Goal: Task Accomplishment & Management: Manage account settings

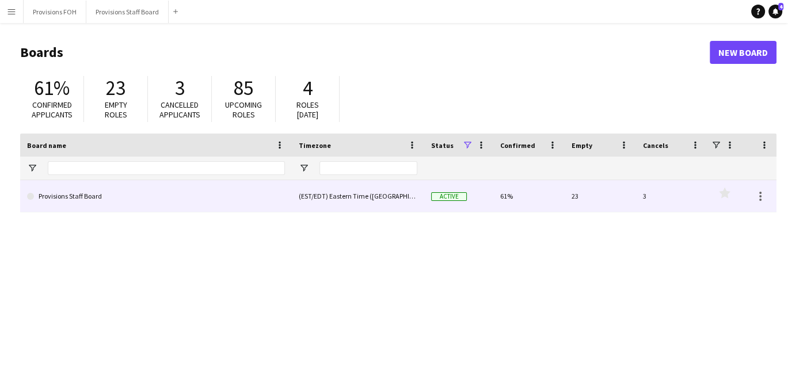
click at [66, 202] on link "Provisions Staff Board" at bounding box center [156, 196] width 258 height 32
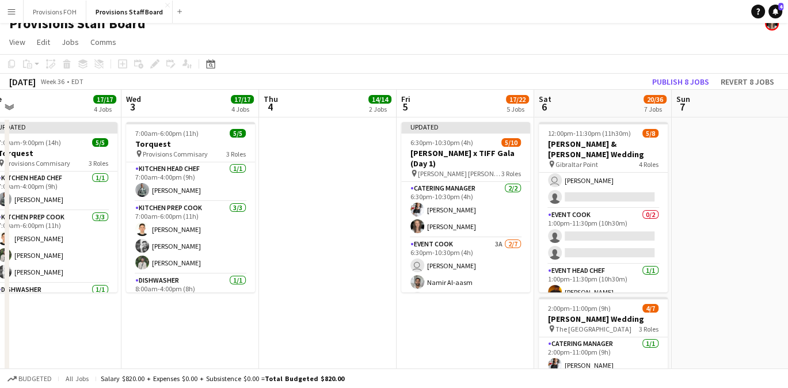
scroll to position [9, 0]
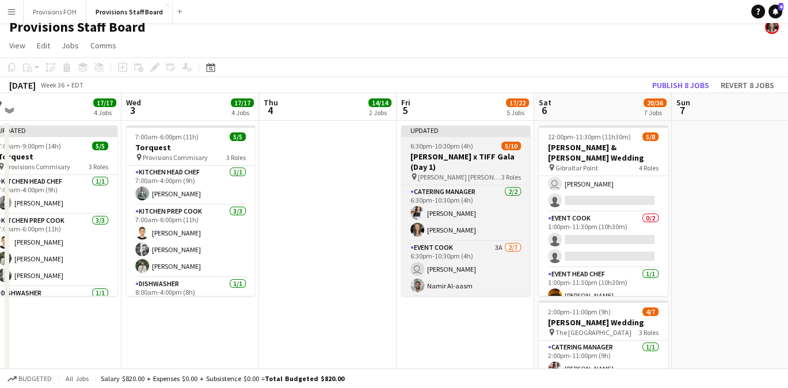
click at [466, 153] on h3 "[PERSON_NAME] x TIFF Gala (Day 1)" at bounding box center [465, 161] width 129 height 21
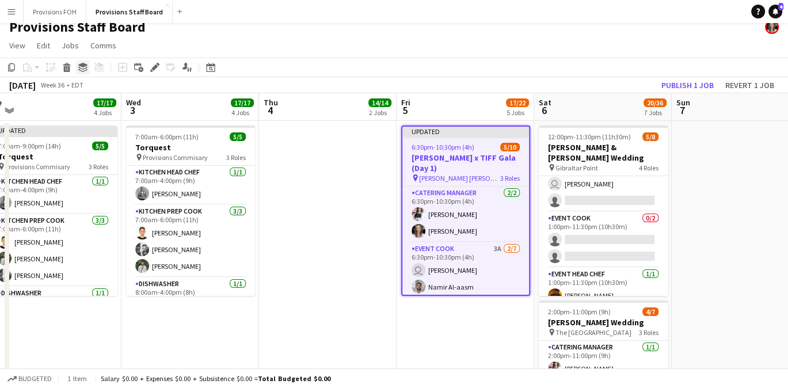
click at [81, 68] on icon at bounding box center [82, 68] width 9 height 3
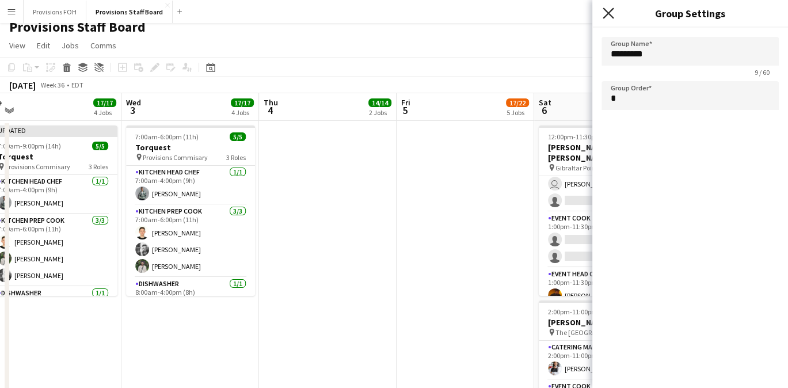
click at [608, 12] on icon "Close pop-in" at bounding box center [608, 12] width 11 height 11
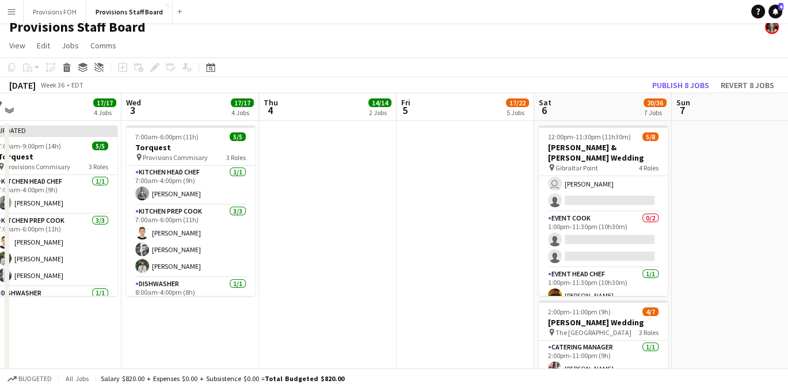
scroll to position [0, 0]
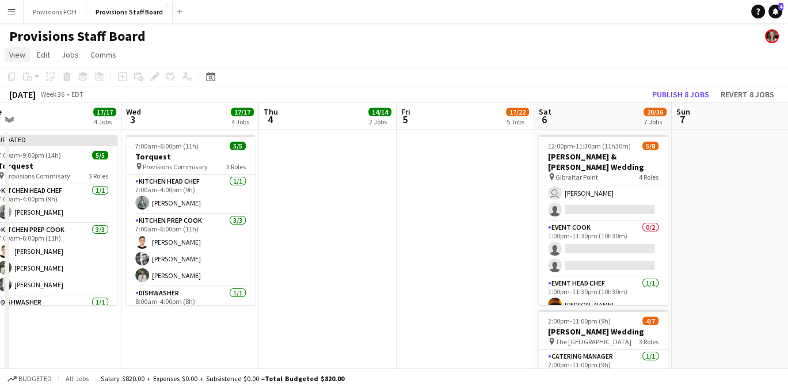
click at [14, 55] on span "View" at bounding box center [17, 55] width 16 height 10
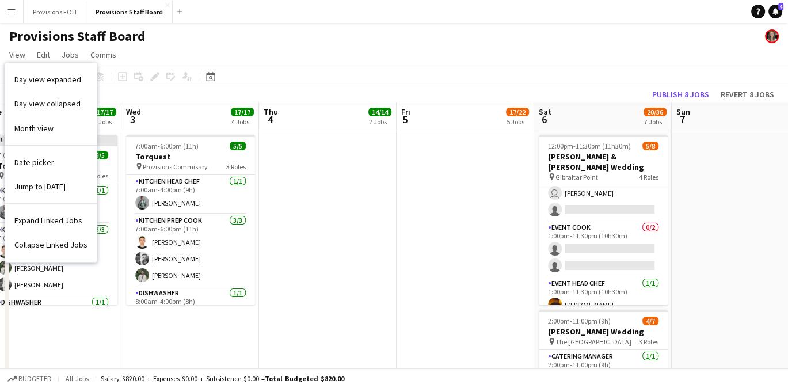
click at [388, 28] on div "Provisions Staff Board" at bounding box center [394, 34] width 788 height 22
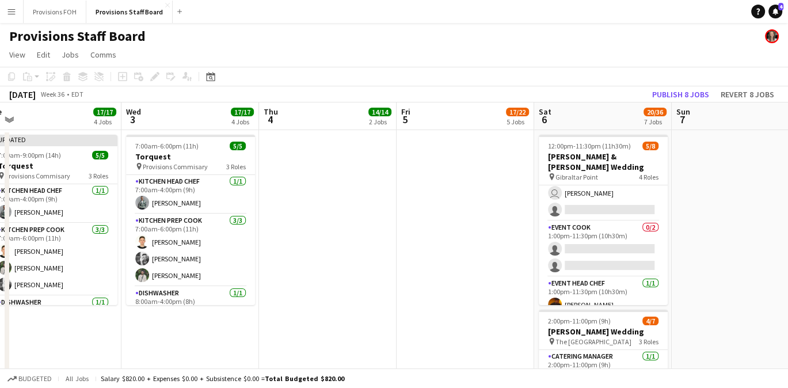
click at [514, 121] on div "5 Jobs" at bounding box center [518, 121] width 22 height 9
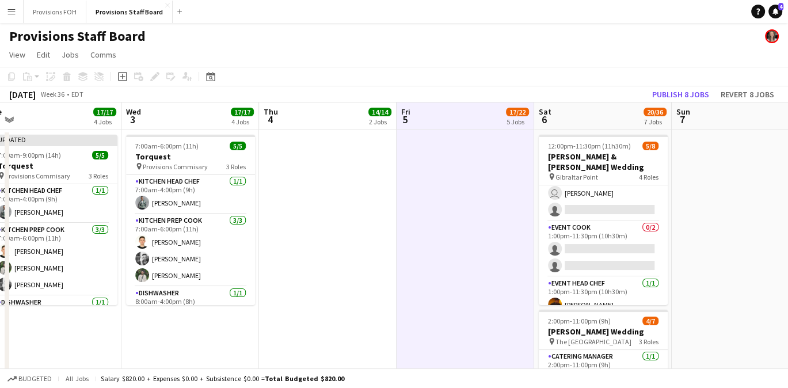
click at [511, 112] on span "17/22" at bounding box center [517, 112] width 23 height 9
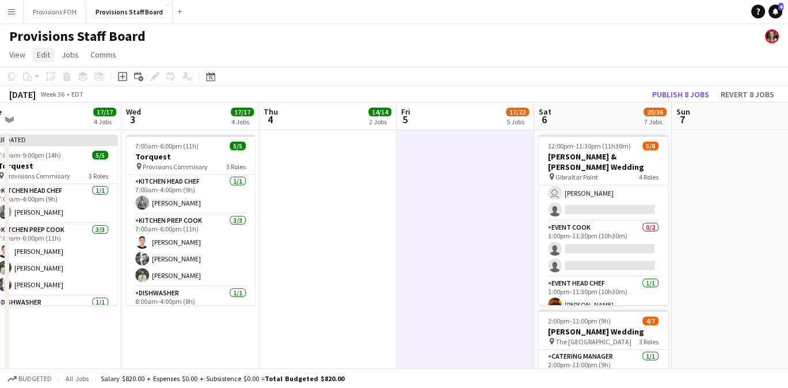
click at [41, 57] on span "Edit" at bounding box center [43, 55] width 13 height 10
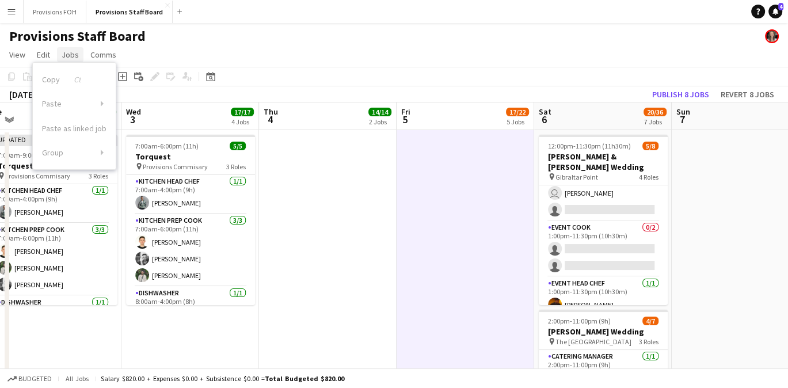
click at [66, 52] on span "Jobs" at bounding box center [70, 55] width 17 height 10
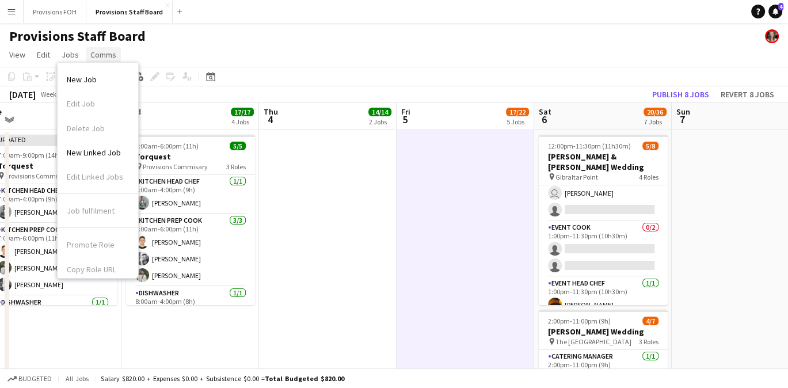
click at [92, 53] on span "Comms" at bounding box center [103, 55] width 26 height 10
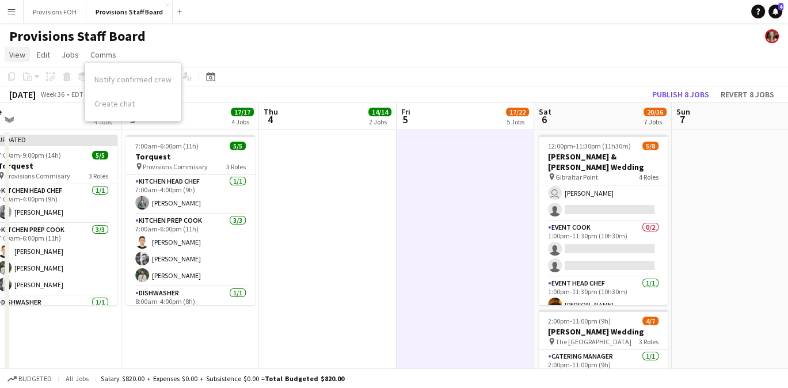
click at [14, 52] on span "View" at bounding box center [17, 55] width 16 height 10
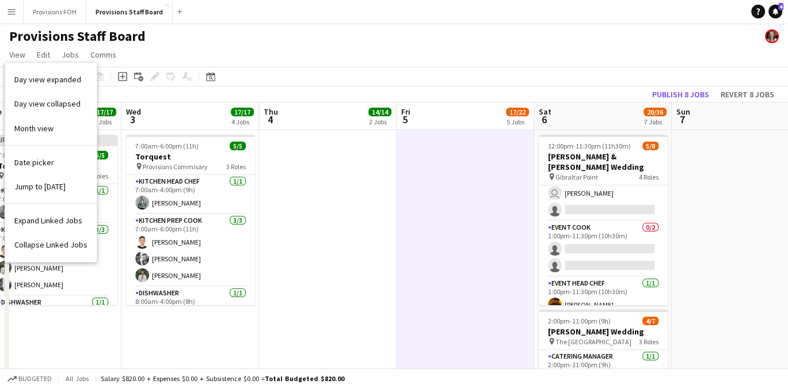
click at [243, 39] on div "Provisions Staff Board" at bounding box center [394, 34] width 788 height 22
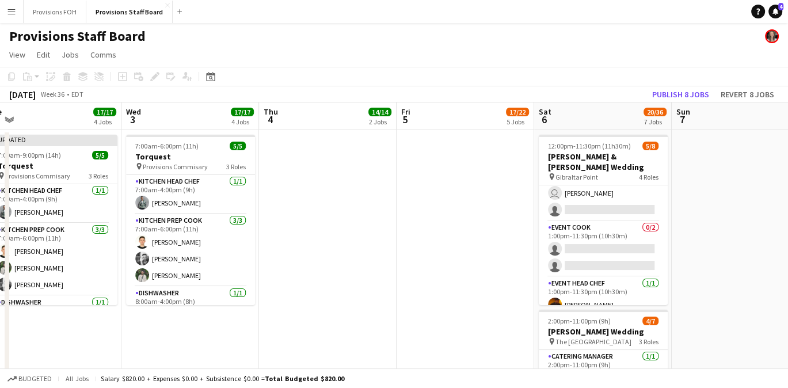
click at [80, 75] on div "Copy Paste Paste Ctrl+V Paste with crew Ctrl+Shift+V Paste linked Job [GEOGRAPH…" at bounding box center [55, 77] width 101 height 14
click at [61, 76] on div "Copy Paste Paste Ctrl+V Paste with crew Ctrl+Shift+V Paste linked Job [GEOGRAPH…" at bounding box center [55, 77] width 101 height 14
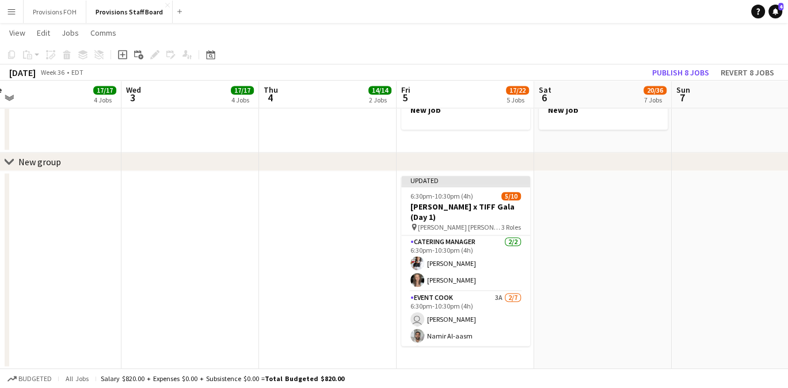
scroll to position [1465, 0]
drag, startPoint x: 469, startPoint y: 194, endPoint x: 465, endPoint y: 174, distance: 20.1
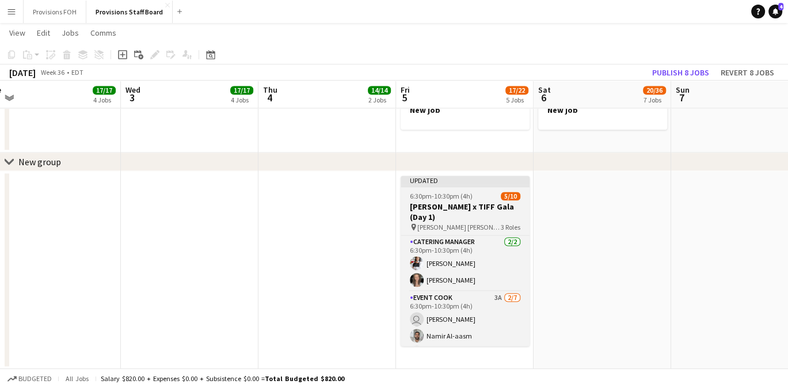
scroll to position [0, 434]
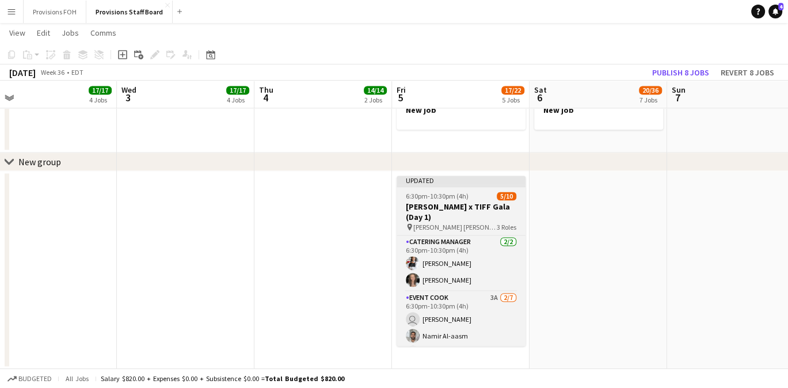
click at [465, 207] on h3 "[PERSON_NAME] x TIFF Gala (Day 1)" at bounding box center [461, 212] width 129 height 21
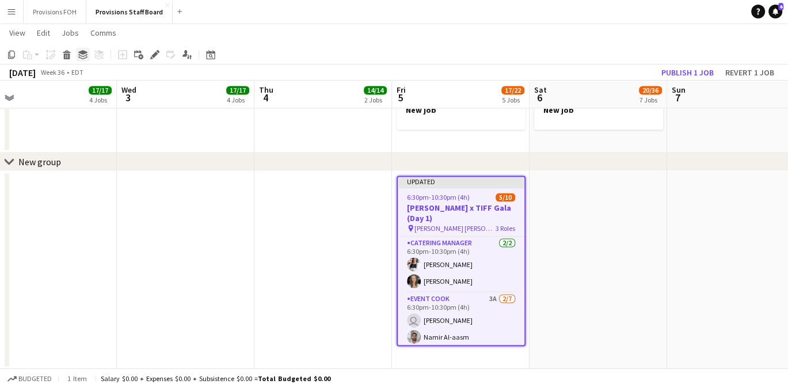
click at [83, 53] on icon at bounding box center [82, 52] width 9 height 5
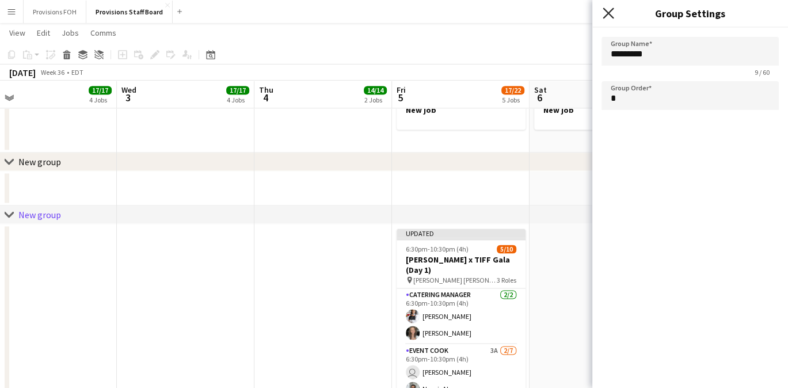
click at [607, 14] on icon at bounding box center [608, 12] width 11 height 11
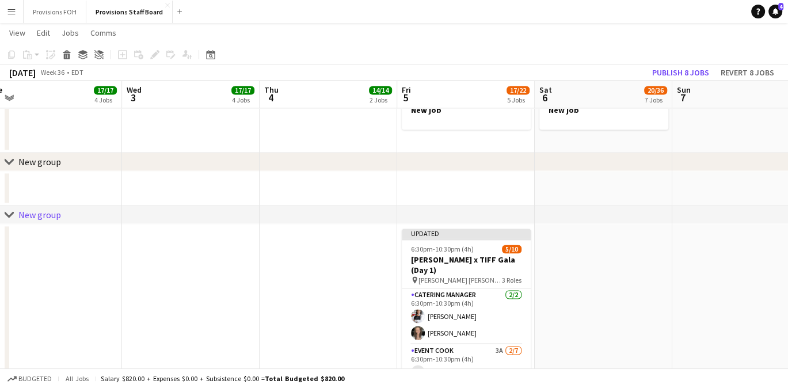
drag, startPoint x: 449, startPoint y: 257, endPoint x: 462, endPoint y: 204, distance: 54.5
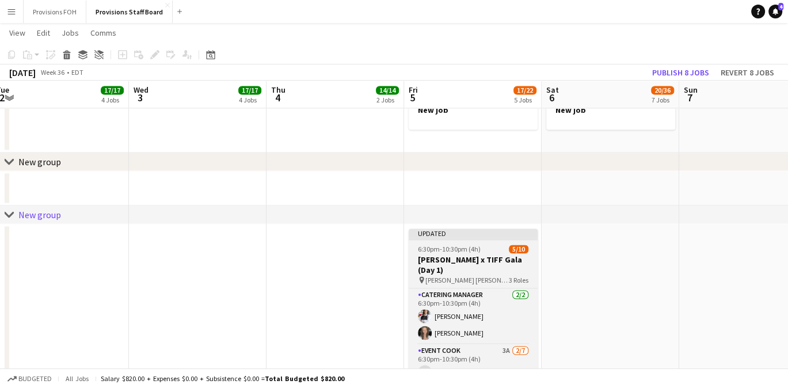
click at [466, 276] on span "[PERSON_NAME] [PERSON_NAME]" at bounding box center [467, 280] width 83 height 9
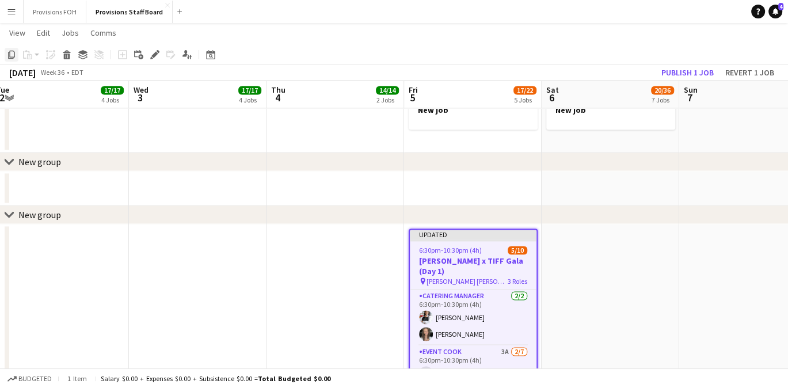
click at [9, 54] on icon "Copy" at bounding box center [11, 54] width 9 height 9
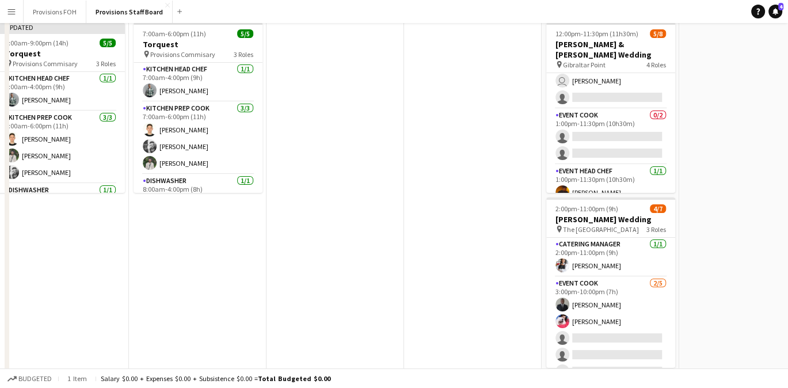
scroll to position [0, 0]
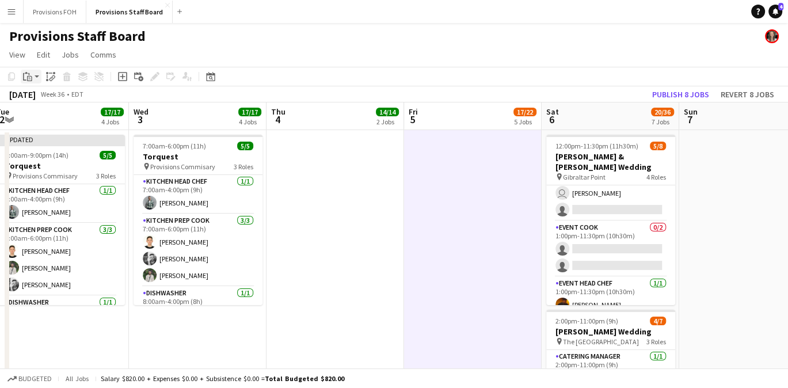
click at [29, 80] on icon "Paste" at bounding box center [27, 76] width 9 height 9
click at [53, 120] on link "Paste with crew Ctrl+Shift+V" at bounding box center [85, 118] width 108 height 10
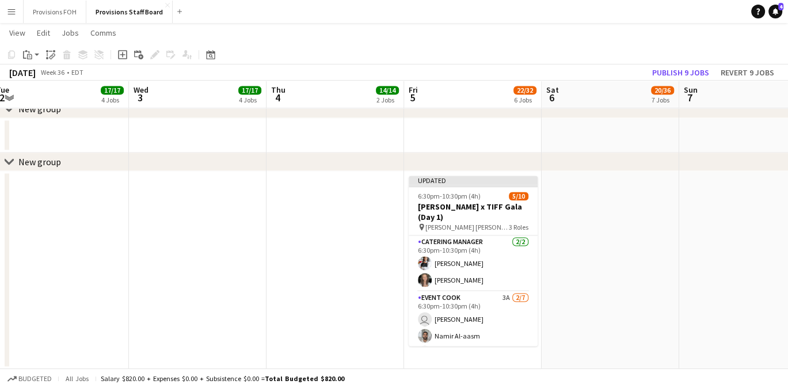
scroll to position [1518, 0]
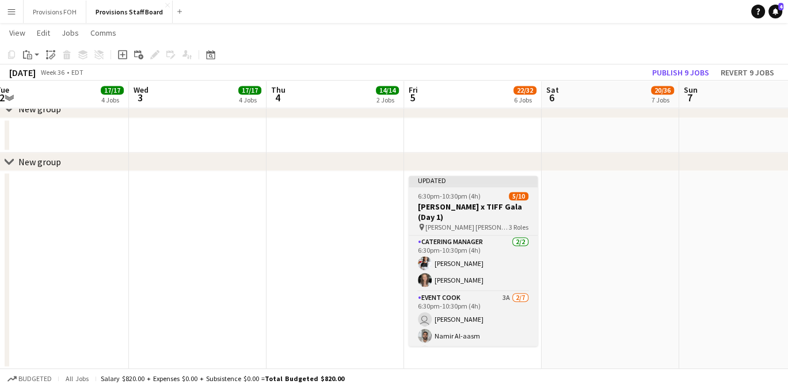
click at [484, 192] on div "6:30pm-10:30pm (4h) 5/10" at bounding box center [473, 196] width 129 height 9
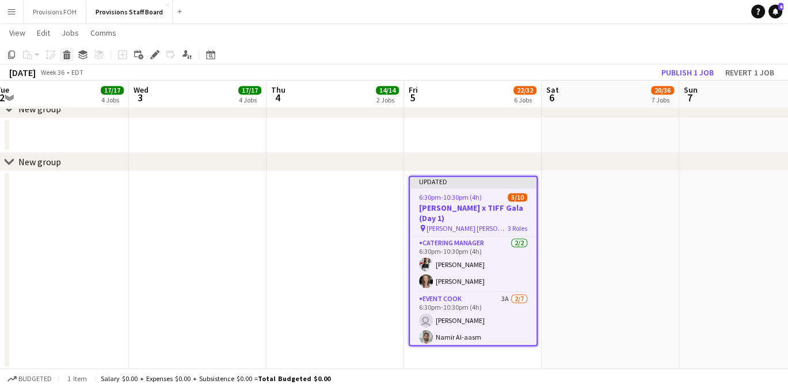
click at [69, 58] on icon at bounding box center [67, 57] width 6 height 6
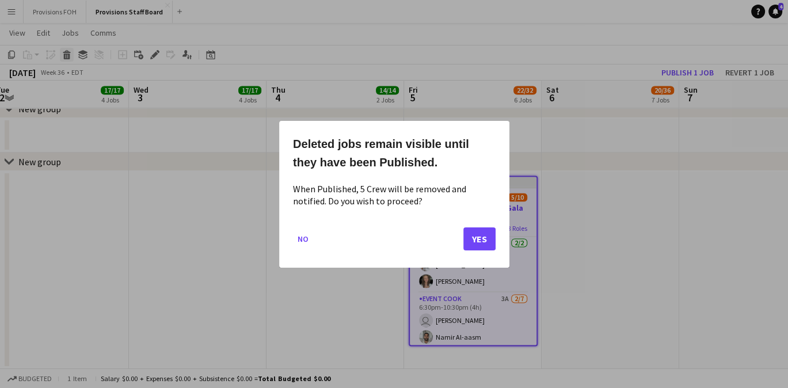
scroll to position [0, 0]
click at [307, 237] on button "No" at bounding box center [303, 238] width 20 height 18
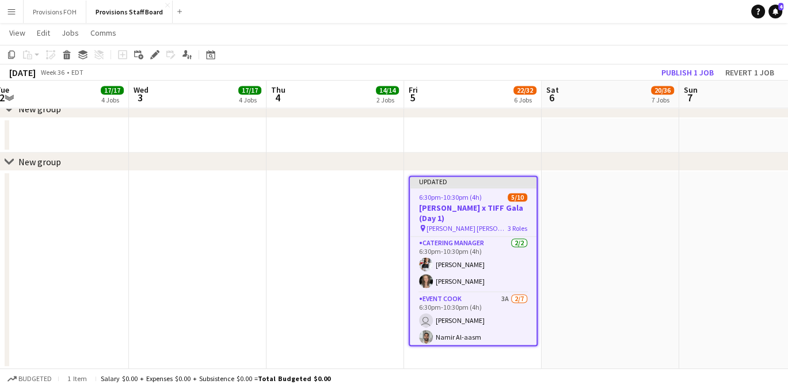
scroll to position [1518, 0]
click at [485, 191] on app-job-card "Updated 6:30pm-10:30pm (4h) 5/10 [PERSON_NAME] x TIFF Gala (Day 1) pin [PERSON_…" at bounding box center [473, 261] width 129 height 170
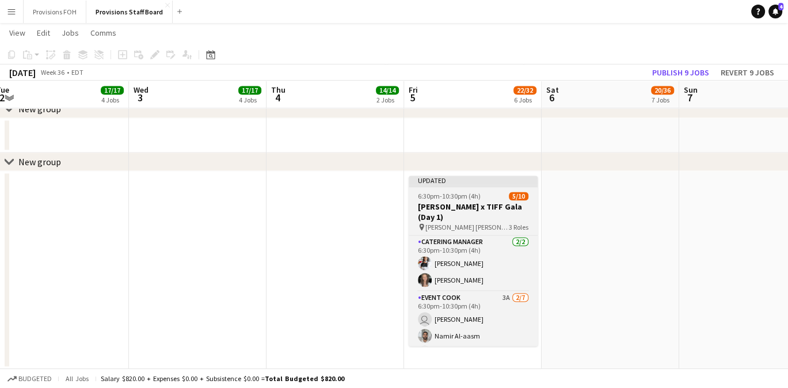
click at [485, 191] on app-job-card "Updated 6:30pm-10:30pm (4h) 5/10 [PERSON_NAME] x TIFF Gala (Day 1) pin [PERSON_…" at bounding box center [473, 261] width 129 height 170
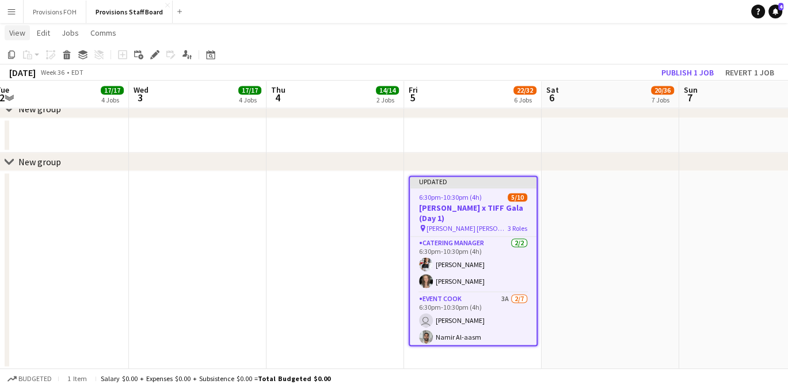
click at [21, 33] on span "View" at bounding box center [17, 33] width 16 height 10
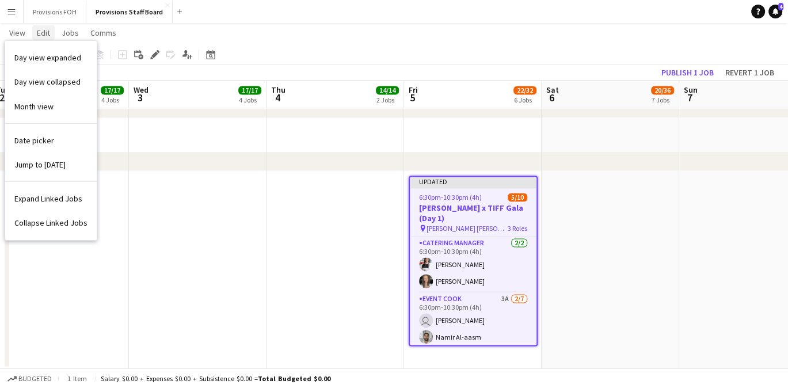
click at [51, 33] on link "Edit" at bounding box center [43, 32] width 22 height 15
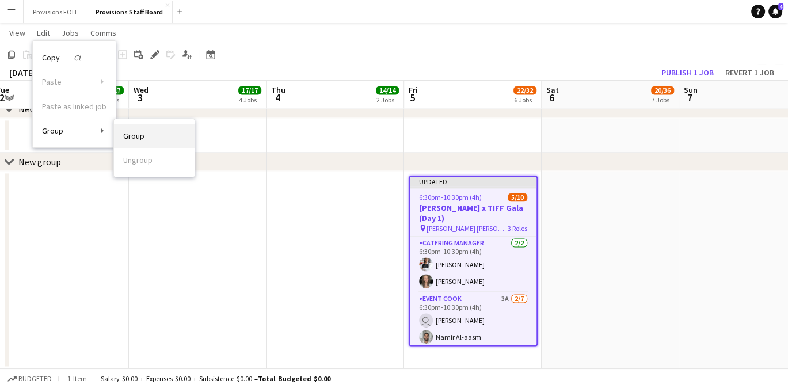
click at [122, 134] on link "Group" at bounding box center [154, 136] width 81 height 24
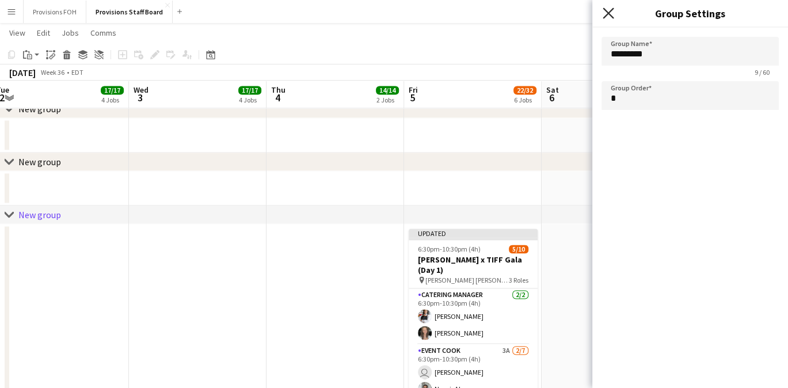
click at [605, 15] on icon "Close pop-in" at bounding box center [608, 12] width 11 height 11
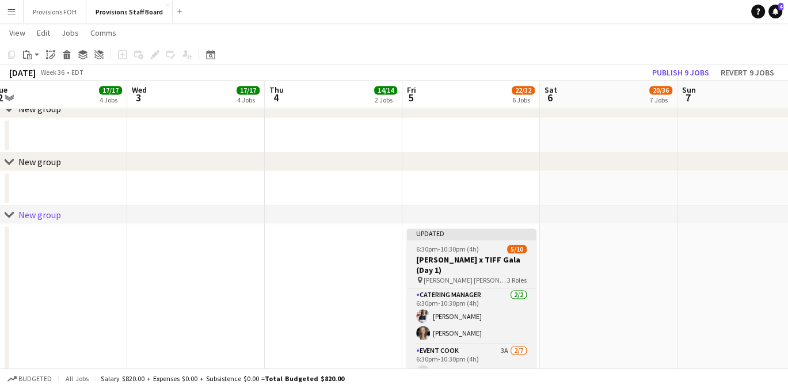
click at [455, 232] on div "Updated" at bounding box center [471, 233] width 129 height 9
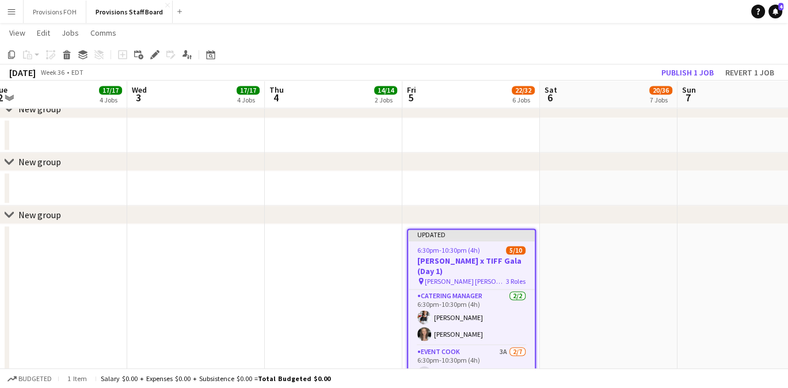
scroll to position [0, 420]
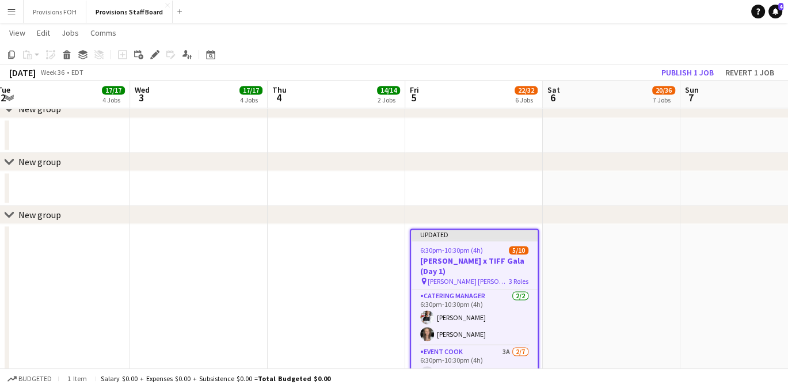
drag, startPoint x: 457, startPoint y: 246, endPoint x: 454, endPoint y: 161, distance: 85.3
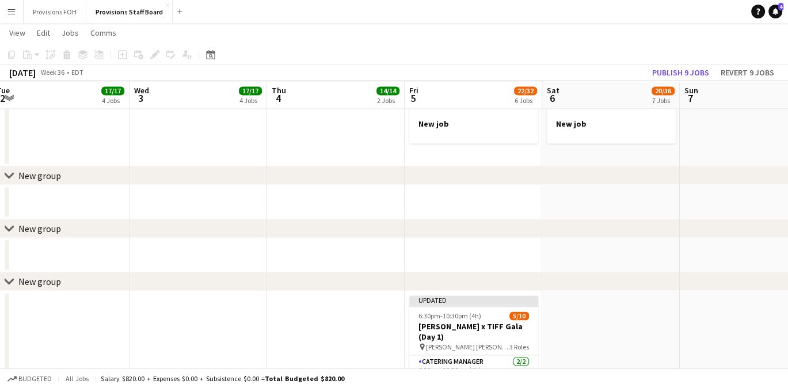
scroll to position [0, 341]
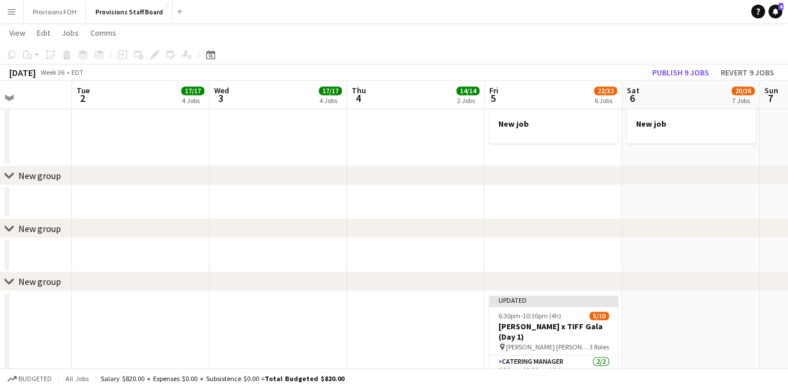
click at [6, 175] on icon at bounding box center [9, 175] width 9 height 5
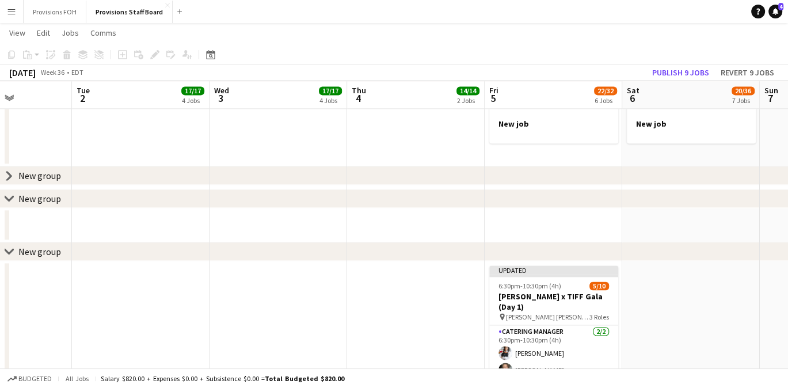
click at [9, 196] on icon "chevron-right" at bounding box center [9, 198] width 9 height 9
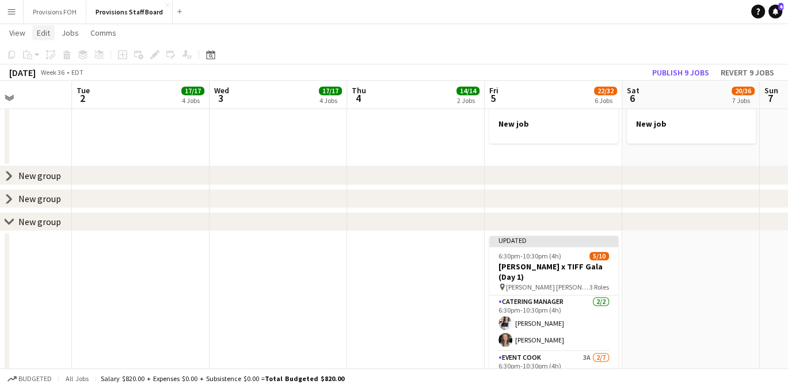
click at [48, 35] on span "Edit" at bounding box center [43, 33] width 13 height 10
click at [56, 173] on div "New group" at bounding box center [39, 176] width 43 height 12
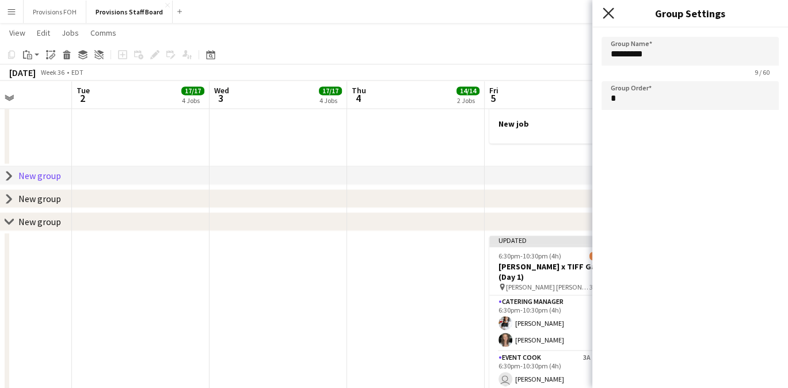
click at [611, 16] on icon at bounding box center [608, 12] width 11 height 11
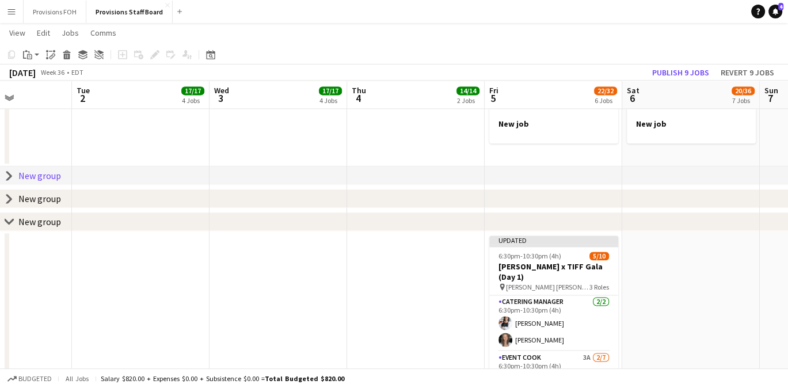
click at [53, 179] on div "New group" at bounding box center [39, 176] width 43 height 12
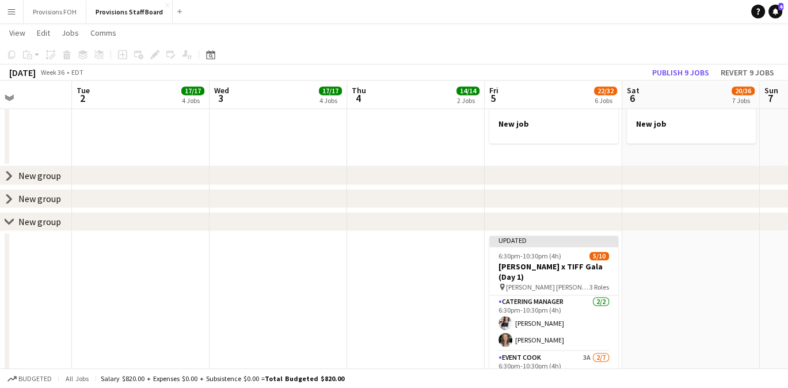
click at [53, 179] on div "New group" at bounding box center [39, 176] width 43 height 12
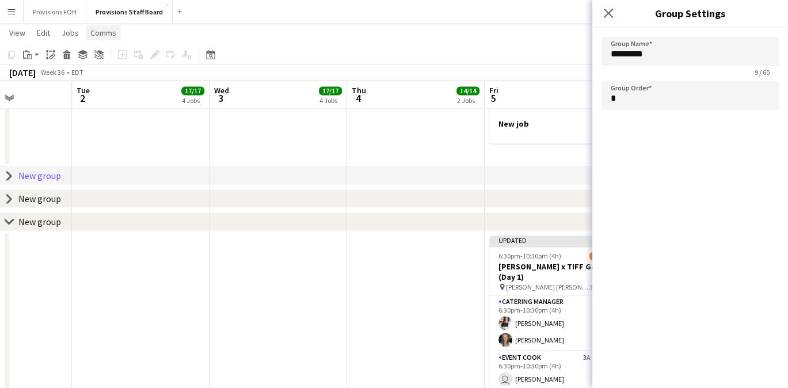
click at [104, 29] on span "Comms" at bounding box center [103, 33] width 26 height 10
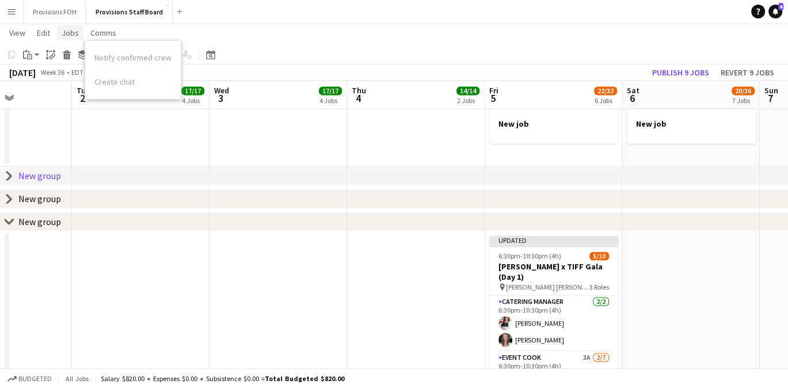
click at [70, 34] on span "Jobs" at bounding box center [70, 33] width 17 height 10
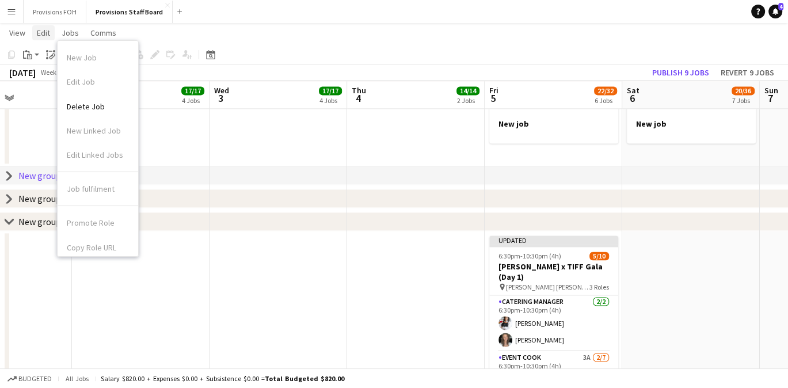
click at [39, 36] on span "Edit" at bounding box center [43, 33] width 13 height 10
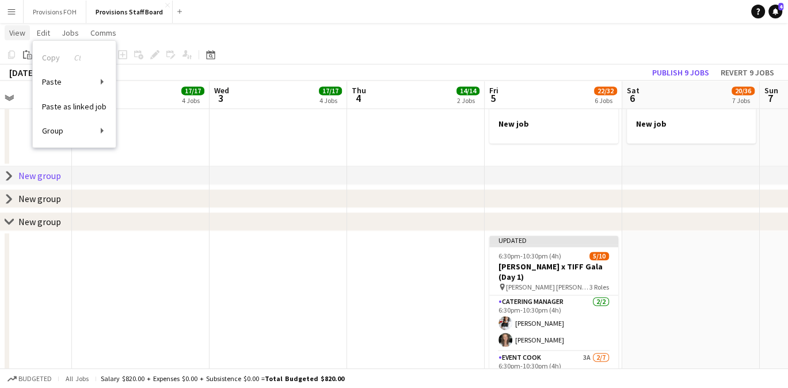
click at [21, 34] on span "View" at bounding box center [17, 33] width 16 height 10
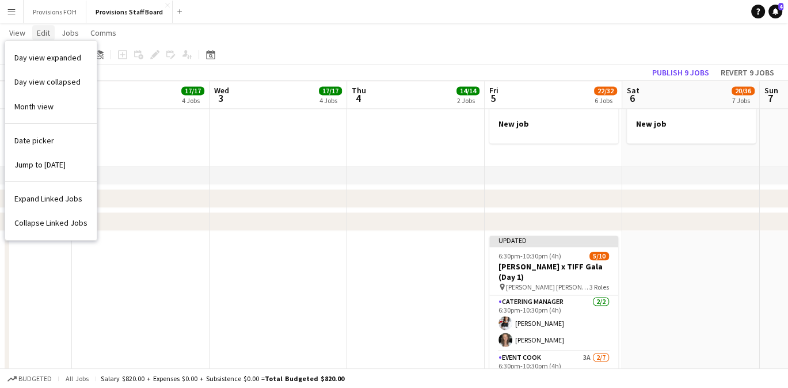
click at [43, 34] on span "Edit" at bounding box center [43, 33] width 13 height 10
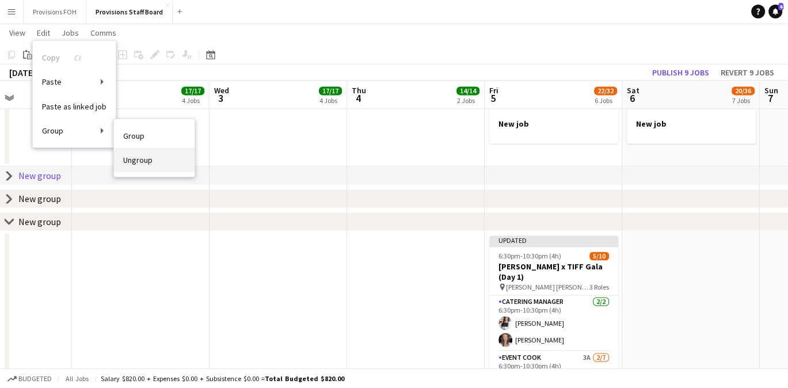
click at [138, 158] on span "Ungroup" at bounding box center [137, 160] width 29 height 10
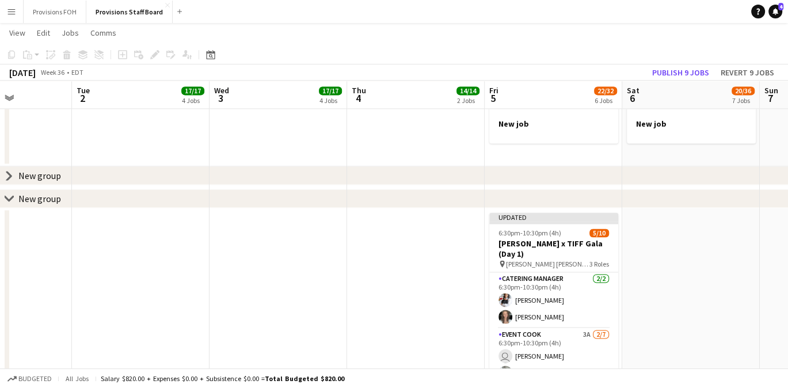
click at [35, 174] on div "New group" at bounding box center [39, 176] width 43 height 12
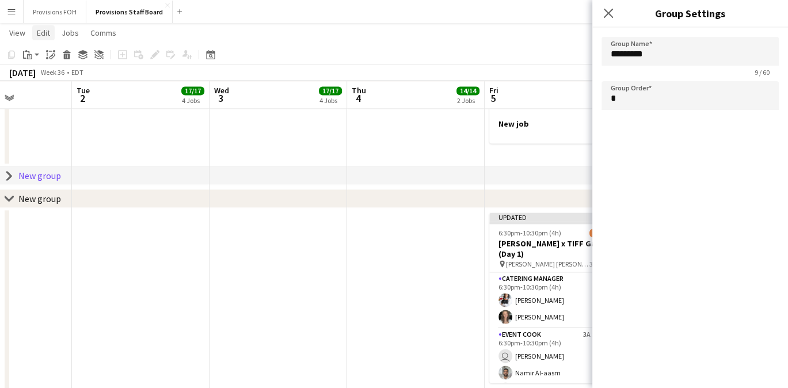
click at [44, 34] on span "Edit" at bounding box center [43, 33] width 13 height 10
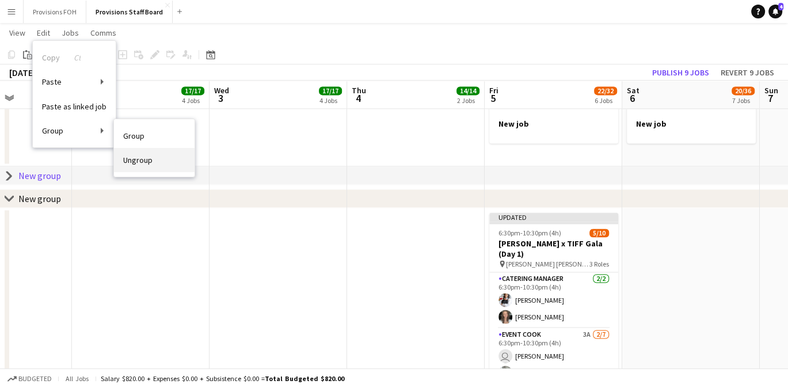
click at [161, 158] on link "Ungroup" at bounding box center [154, 160] width 81 height 24
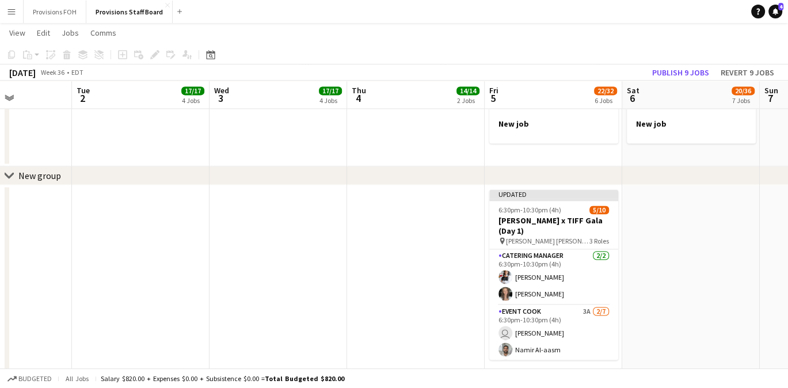
click at [35, 174] on div "New group" at bounding box center [39, 176] width 43 height 12
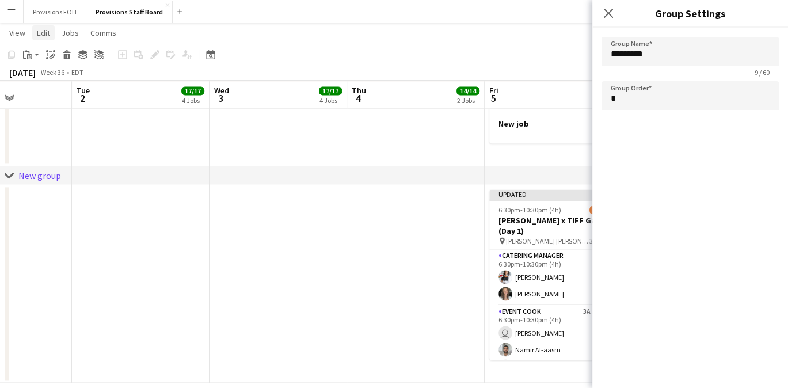
click at [48, 32] on span "Edit" at bounding box center [43, 33] width 13 height 10
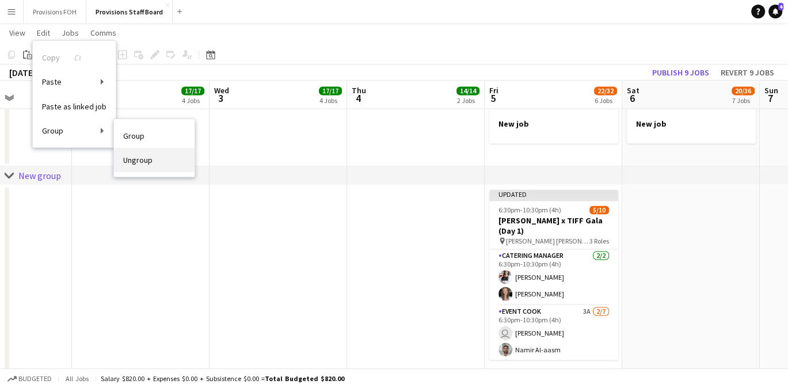
click at [156, 165] on link "Ungroup" at bounding box center [154, 160] width 81 height 24
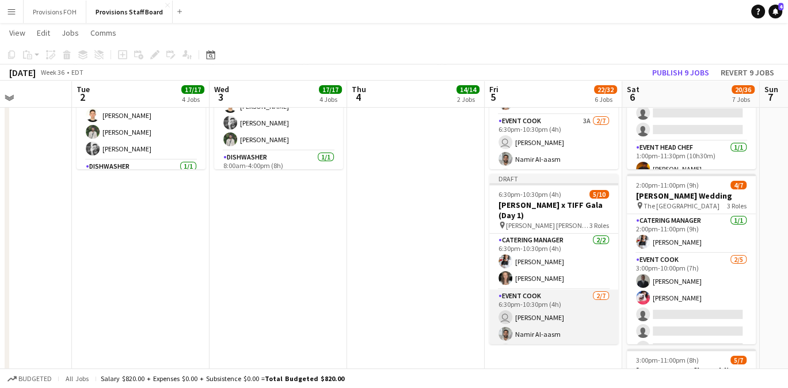
scroll to position [132, 0]
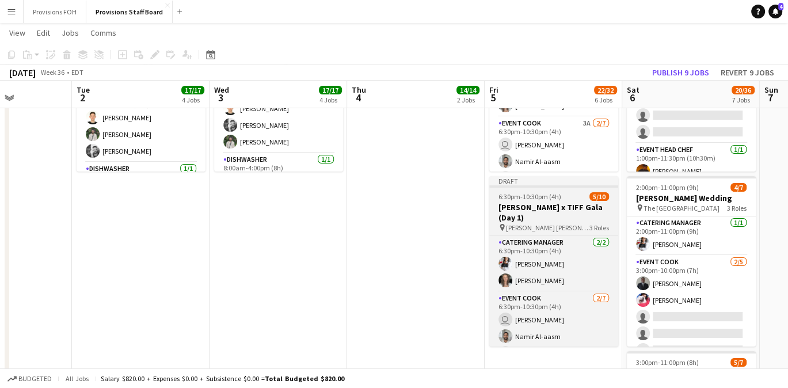
click at [524, 209] on h3 "[PERSON_NAME] x TIFF Gala (Day 1)" at bounding box center [553, 212] width 129 height 21
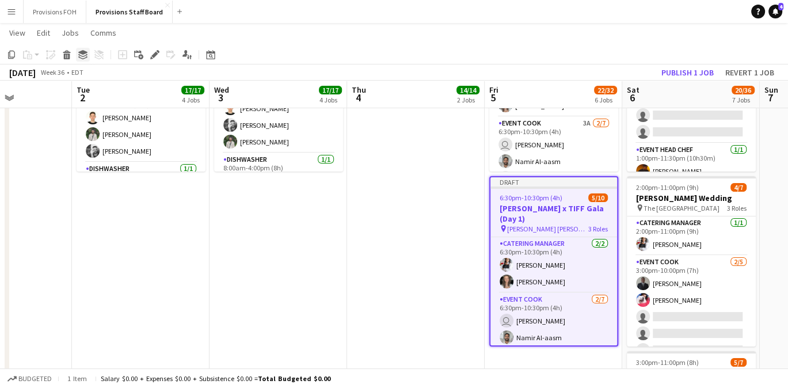
click at [81, 58] on icon at bounding box center [82, 57] width 9 height 3
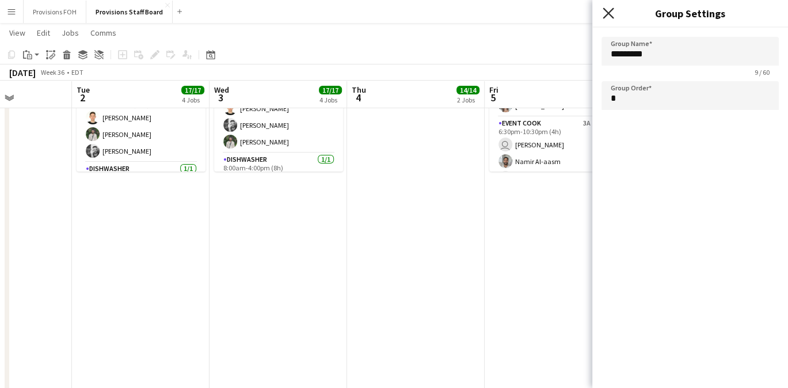
click at [609, 14] on icon at bounding box center [608, 12] width 11 height 11
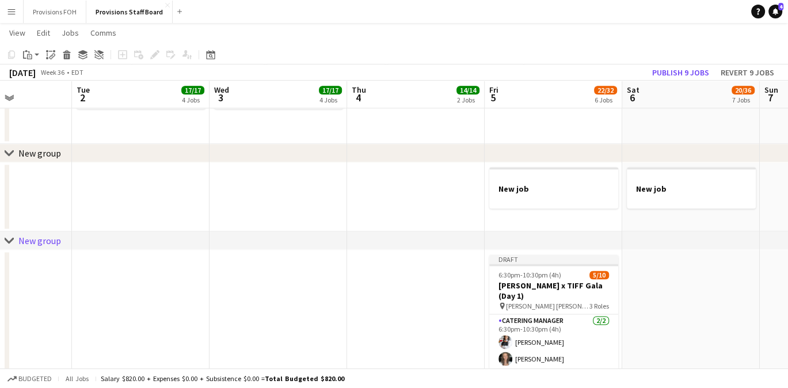
scroll to position [1385, 0]
click at [48, 153] on div "New group" at bounding box center [39, 154] width 43 height 12
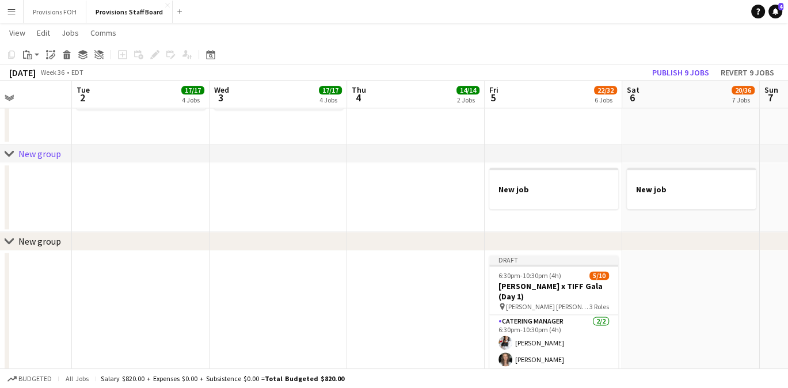
click at [41, 244] on div "New group" at bounding box center [39, 242] width 43 height 12
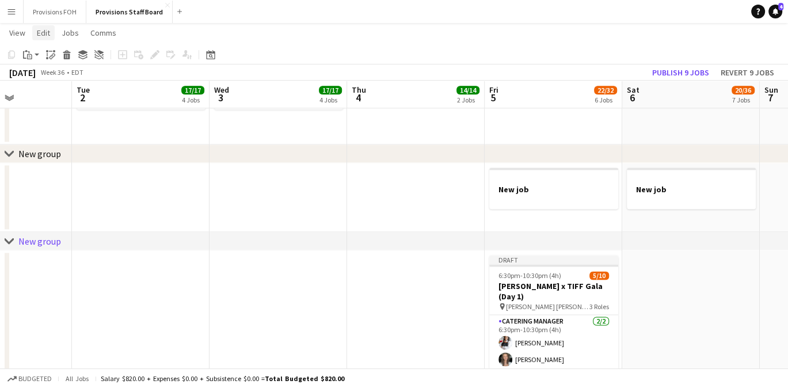
click at [41, 37] on span "Edit" at bounding box center [43, 33] width 13 height 10
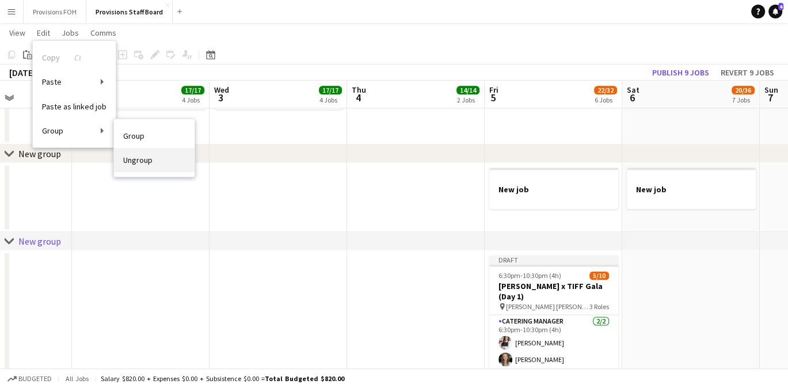
click at [144, 164] on span "Ungroup" at bounding box center [137, 160] width 29 height 10
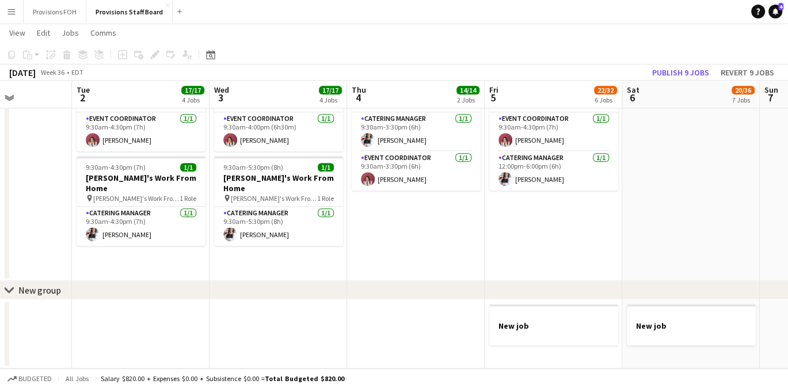
scroll to position [1248, 0]
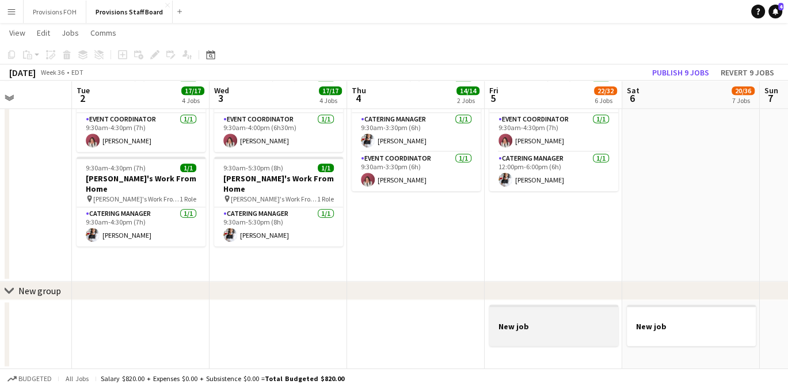
click at [569, 318] on div at bounding box center [553, 316] width 129 height 9
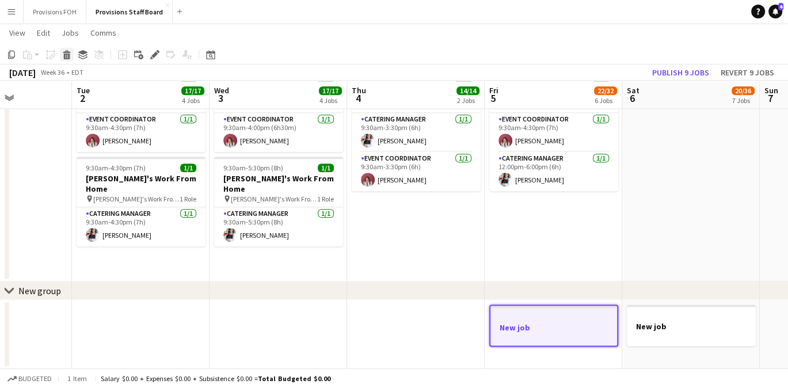
click at [67, 57] on icon at bounding box center [67, 57] width 6 height 6
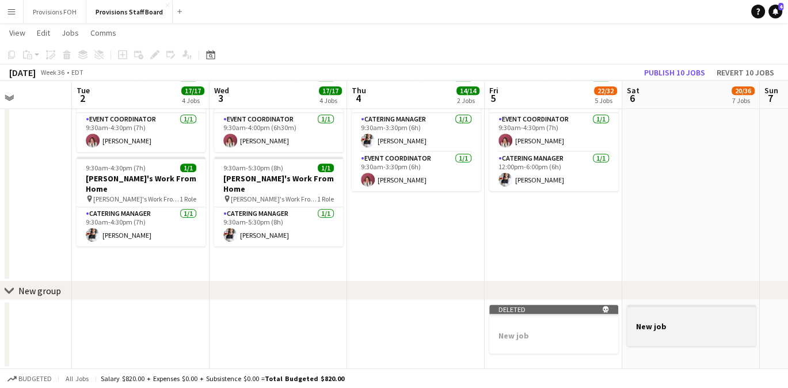
click at [642, 326] on h3 "New job" at bounding box center [691, 326] width 129 height 10
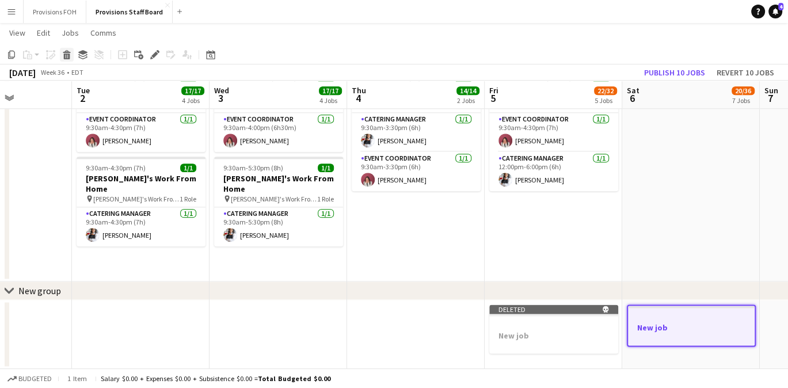
click at [71, 52] on icon "Delete" at bounding box center [66, 54] width 9 height 9
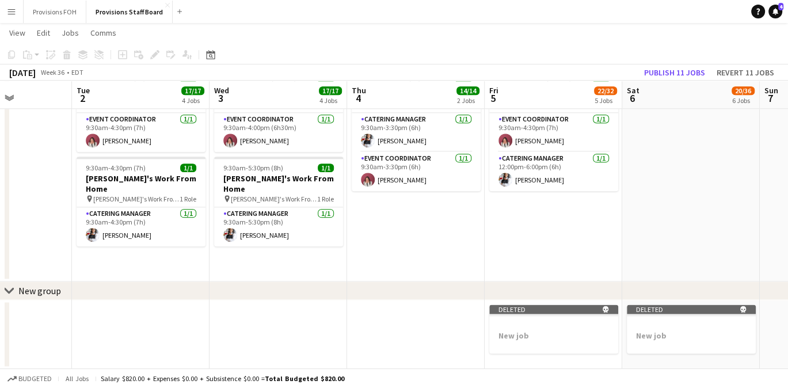
click at [53, 287] on div "New group" at bounding box center [39, 291] width 43 height 12
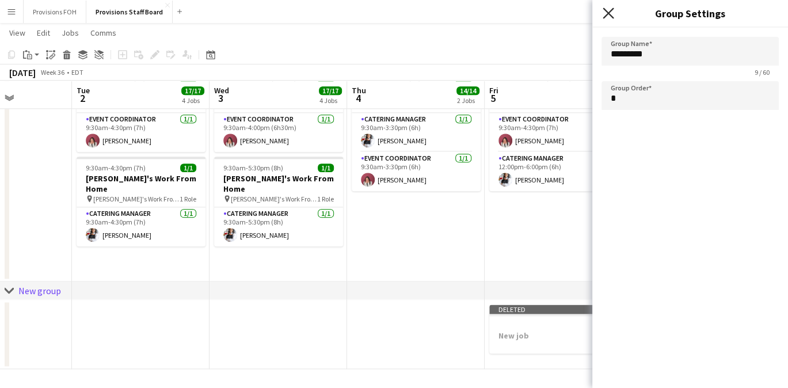
click at [608, 16] on icon "Close pop-in" at bounding box center [608, 12] width 11 height 11
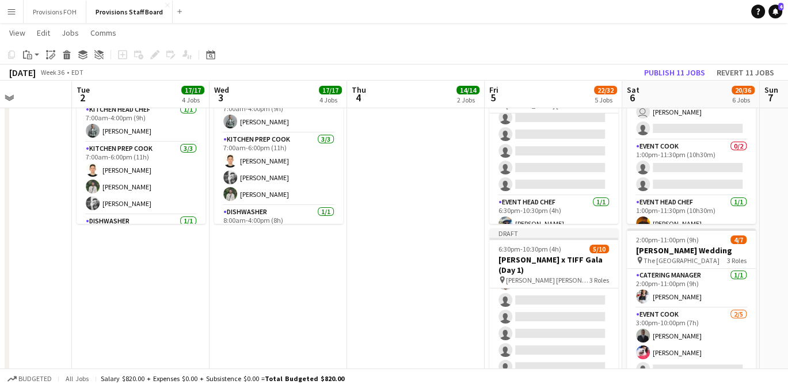
scroll to position [0, 0]
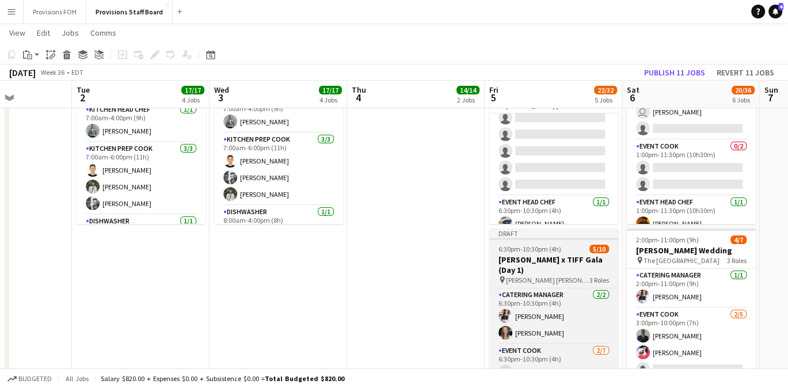
click at [544, 244] on app-job-card "Draft 6:30pm-10:30pm (4h) 5/10 [PERSON_NAME] x TIFF Gala (Day 1) pin [PERSON_NA…" at bounding box center [553, 314] width 129 height 170
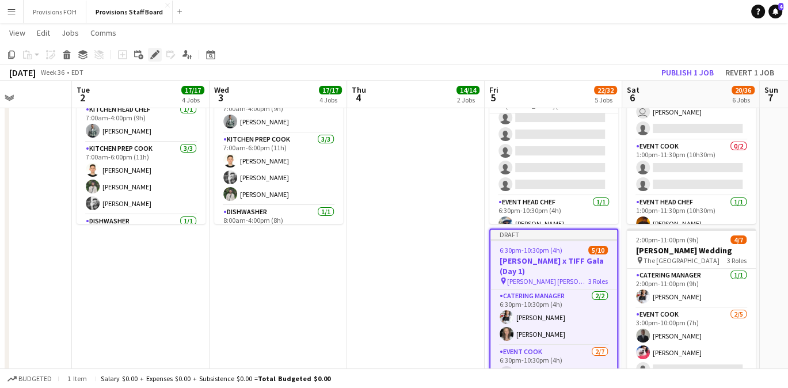
click at [151, 57] on icon at bounding box center [151, 57] width 3 height 3
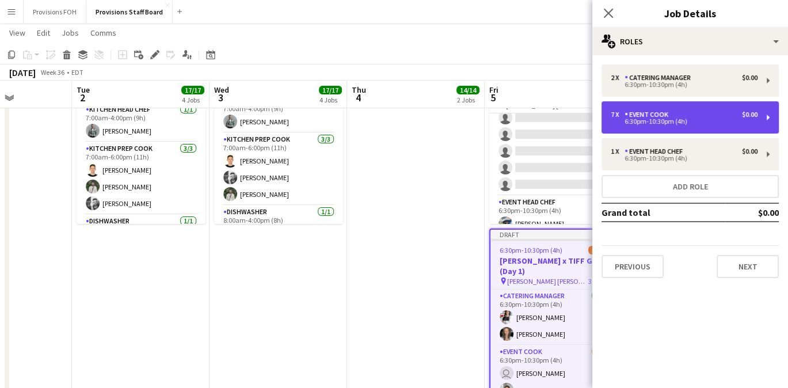
click at [673, 116] on div "7 x Event Cook $0.00" at bounding box center [684, 115] width 147 height 8
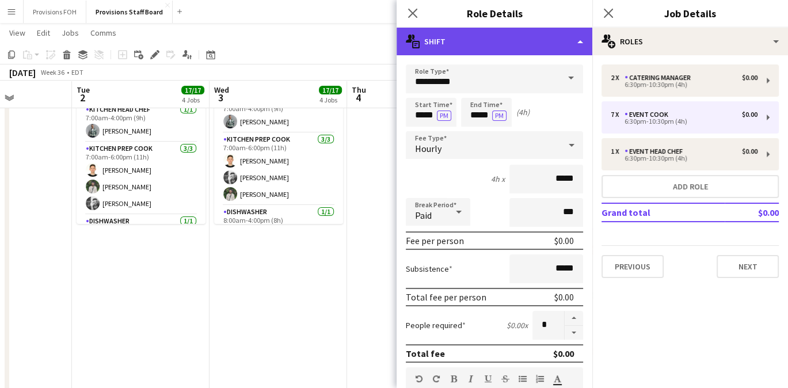
click at [576, 41] on div "multiple-actions-text Shift" at bounding box center [495, 42] width 196 height 28
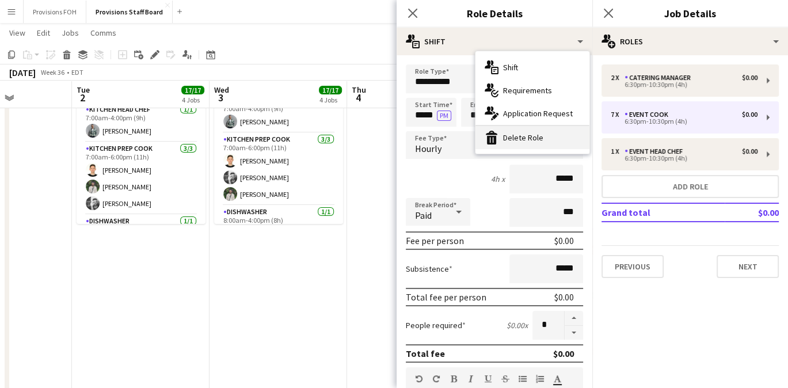
click at [531, 135] on div "bin-2 Delete Role" at bounding box center [533, 137] width 114 height 23
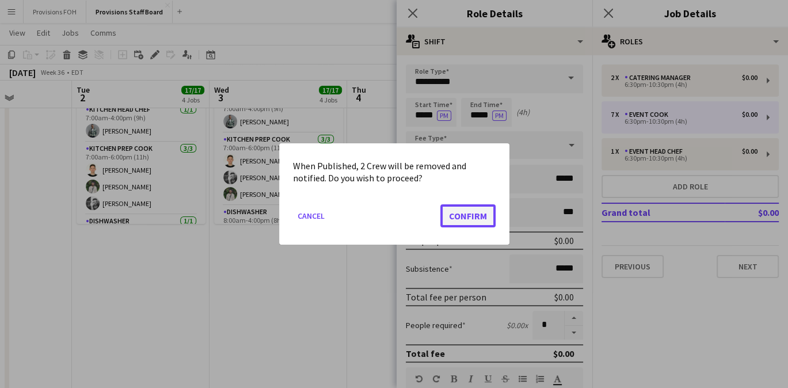
click at [465, 215] on button "Confirm" at bounding box center [468, 215] width 55 height 23
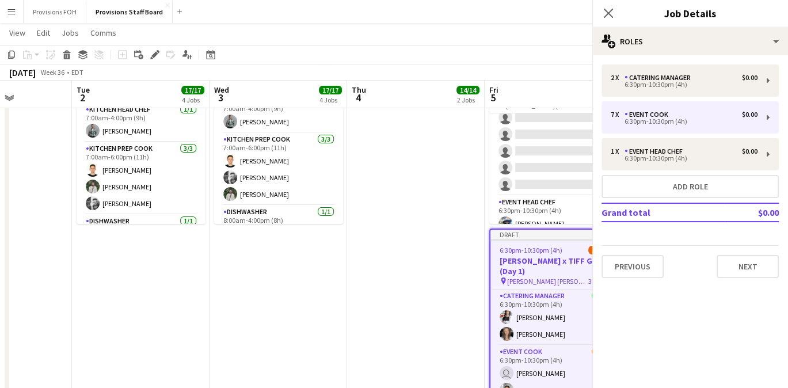
scroll to position [80, 0]
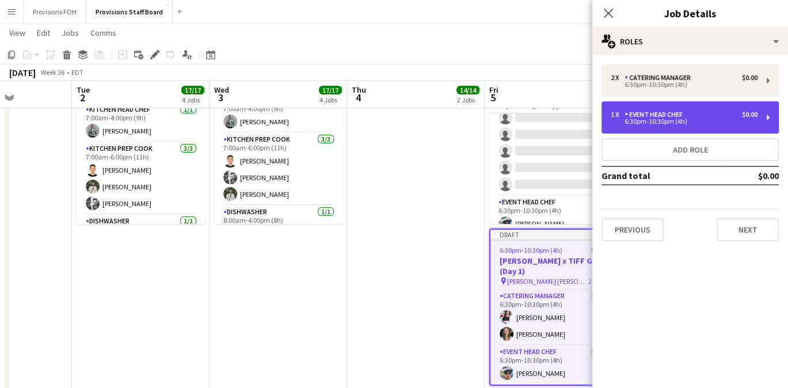
click at [675, 116] on div "Event Head Chef" at bounding box center [656, 115] width 63 height 8
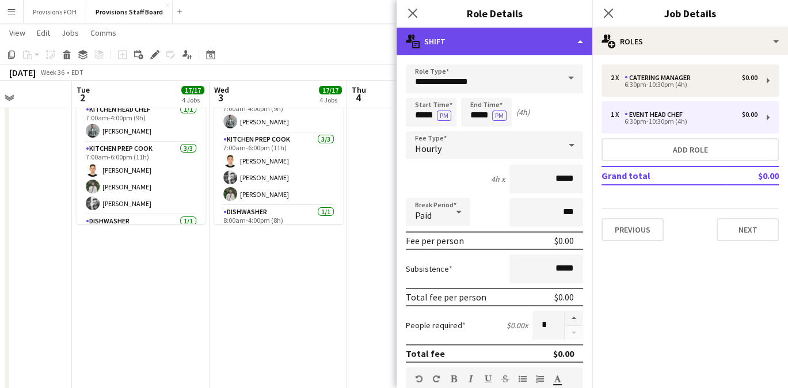
click at [580, 44] on div "multiple-actions-text Shift" at bounding box center [495, 42] width 196 height 28
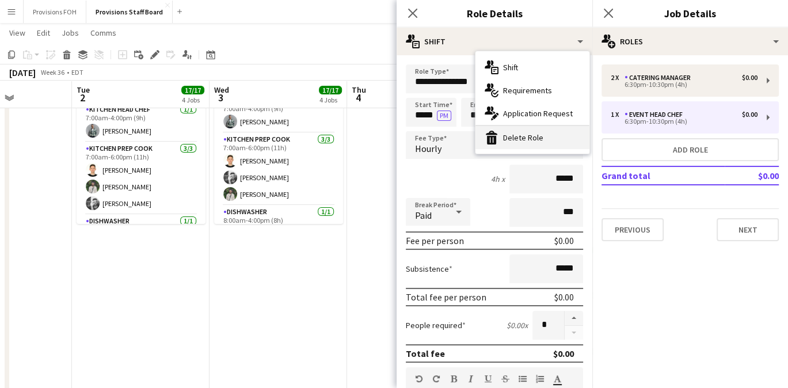
click at [543, 131] on div "bin-2 Delete Role" at bounding box center [533, 137] width 114 height 23
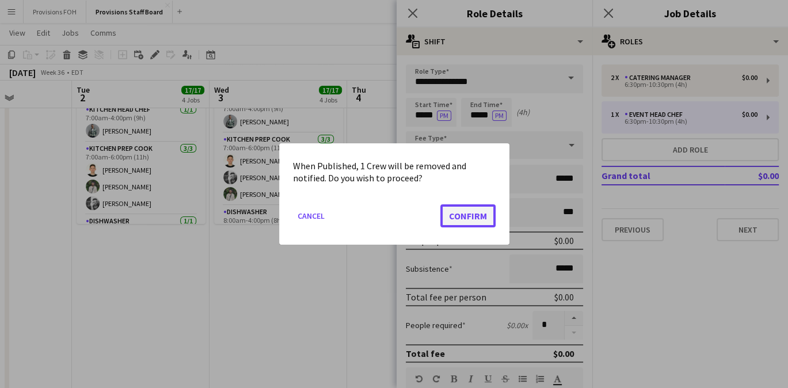
click at [473, 211] on button "Confirm" at bounding box center [468, 215] width 55 height 23
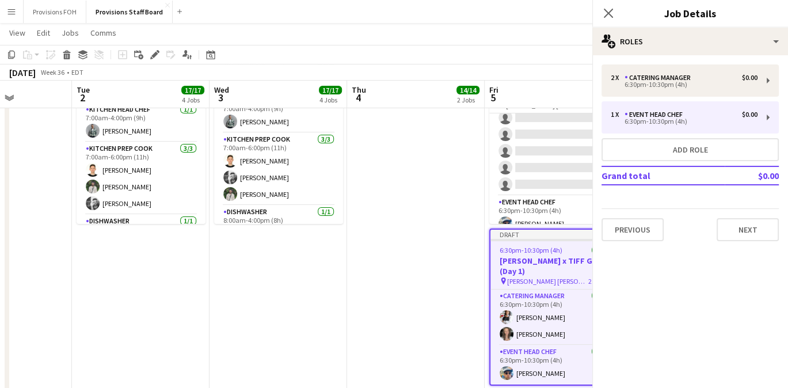
scroll to position [80, 0]
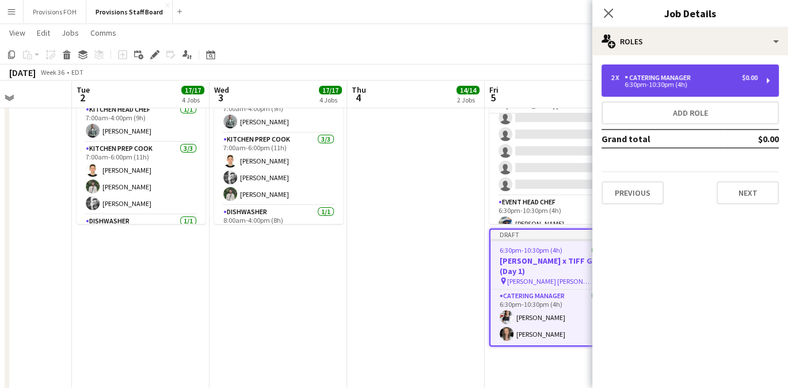
click at [648, 82] on div "6:30pm-10:30pm (4h)" at bounding box center [684, 85] width 147 height 6
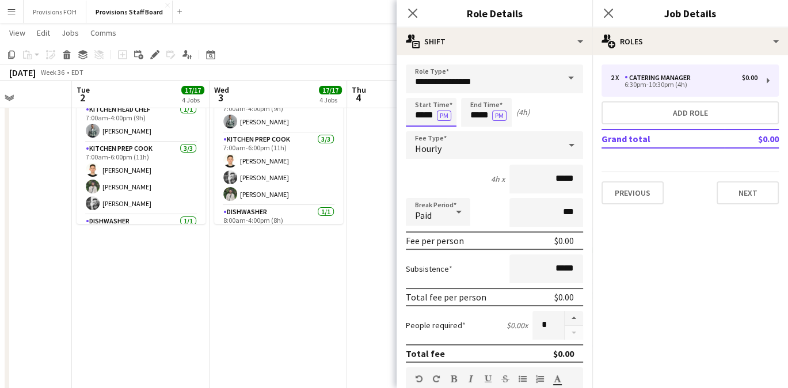
click at [426, 115] on input "*****" at bounding box center [431, 112] width 51 height 29
click at [454, 117] on input "****" at bounding box center [431, 112] width 51 height 29
click at [447, 117] on button "PM" at bounding box center [444, 116] width 14 height 10
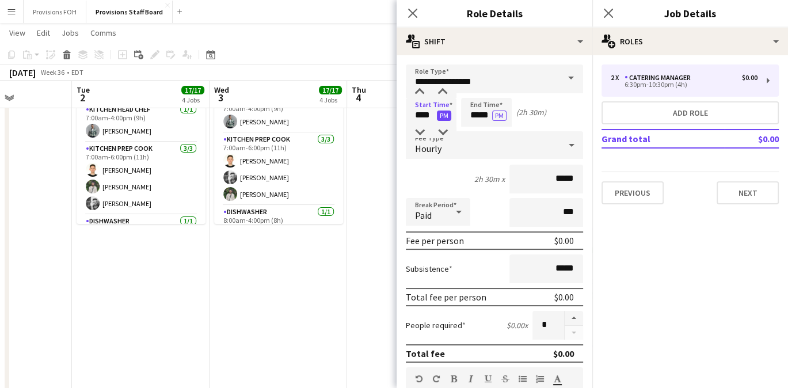
type input "*****"
click at [493, 120] on button "PM" at bounding box center [499, 116] width 14 height 10
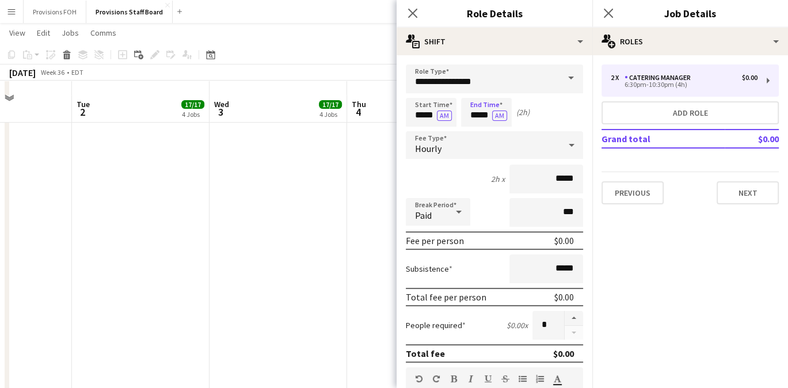
scroll to position [377, 0]
click at [728, 204] on div "2 x Catering Manager $0.00 6:30pm-10:30pm (4h) Add role Grand total $0.00 Previ…" at bounding box center [691, 134] width 196 height 158
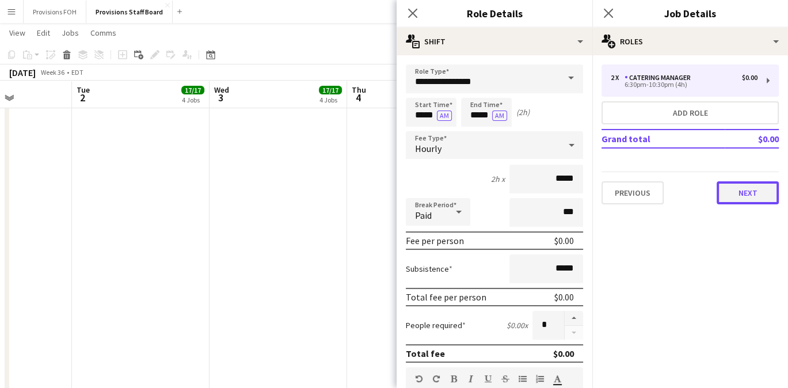
click at [732, 194] on button "Next" at bounding box center [748, 192] width 62 height 23
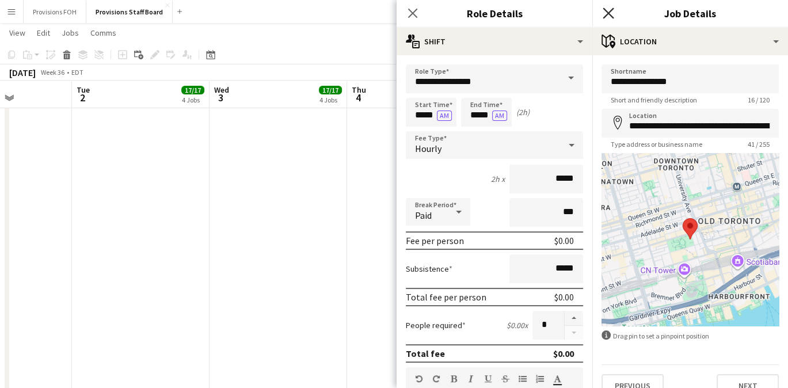
click at [612, 9] on icon "Close pop-in" at bounding box center [608, 12] width 11 height 11
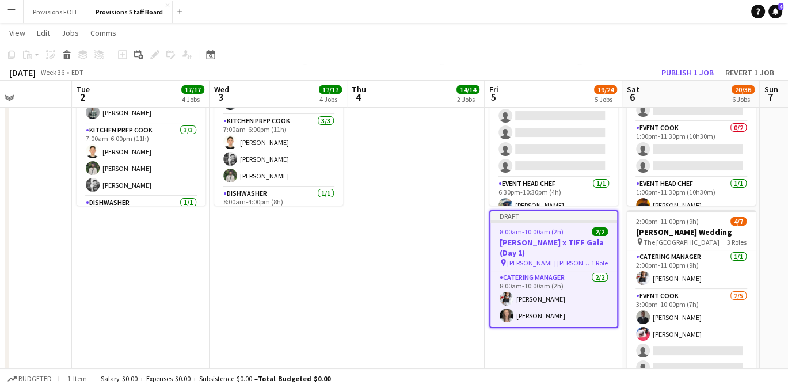
scroll to position [98, 0]
click at [529, 234] on span "8:00am-10:00am (2h)" at bounding box center [532, 232] width 64 height 9
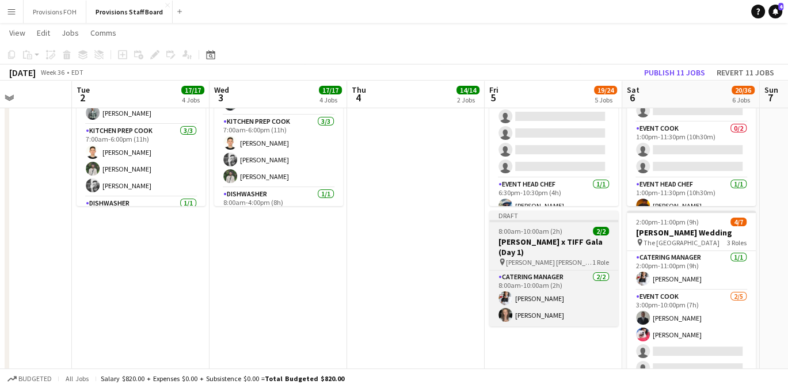
click at [529, 234] on span "8:00am-10:00am (2h)" at bounding box center [531, 231] width 64 height 9
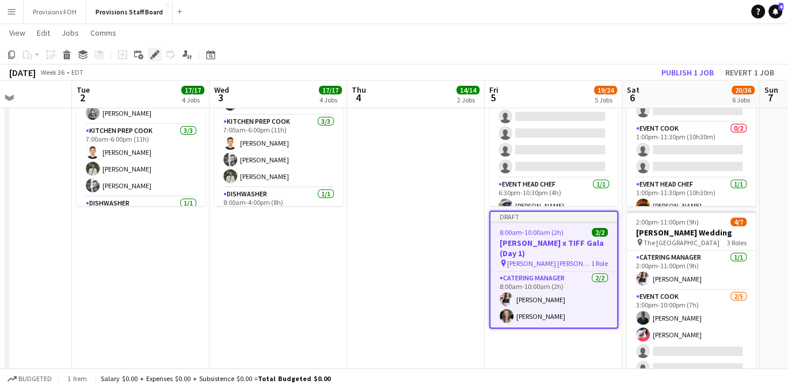
click at [153, 55] on icon at bounding box center [154, 55] width 6 height 6
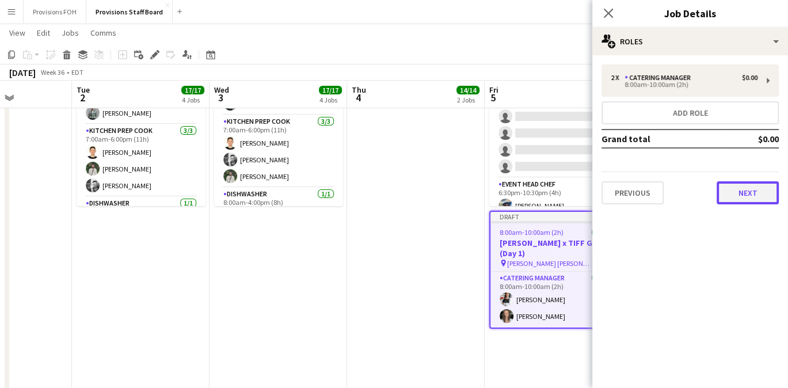
click at [747, 185] on button "Next" at bounding box center [748, 192] width 62 height 23
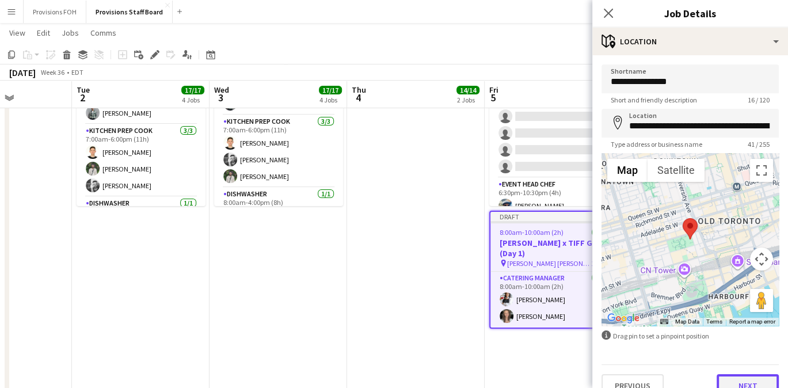
click at [744, 380] on button "Next" at bounding box center [748, 385] width 62 height 23
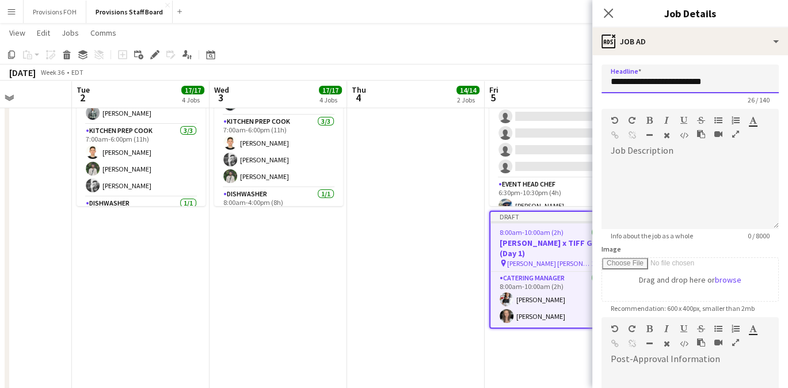
click at [713, 81] on input "**********" at bounding box center [690, 78] width 177 height 29
click at [681, 82] on input "**********" at bounding box center [690, 78] width 177 height 29
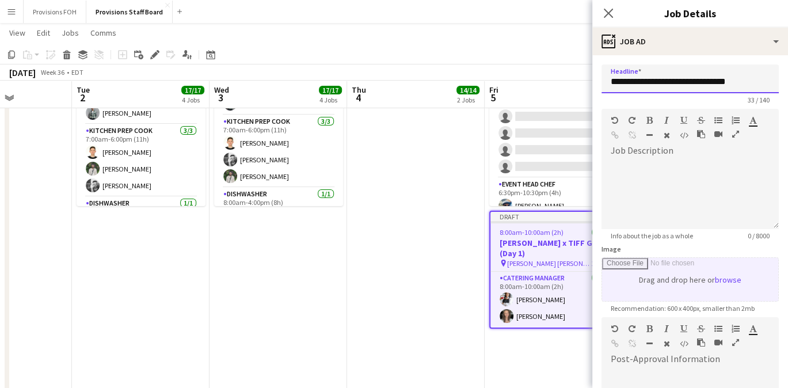
scroll to position [180, 0]
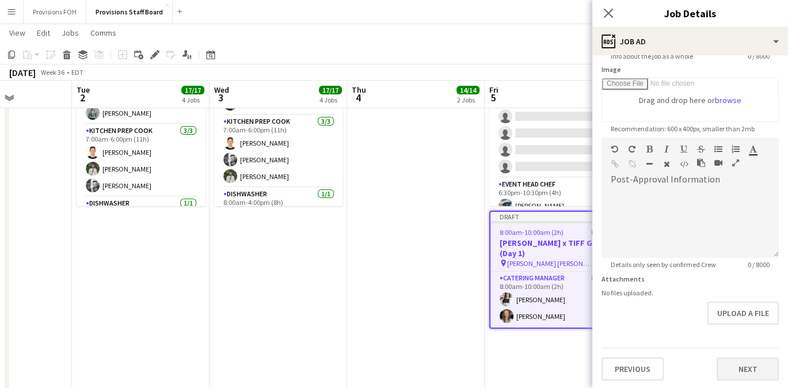
type input "**********"
click at [738, 363] on button "Next" at bounding box center [748, 369] width 62 height 23
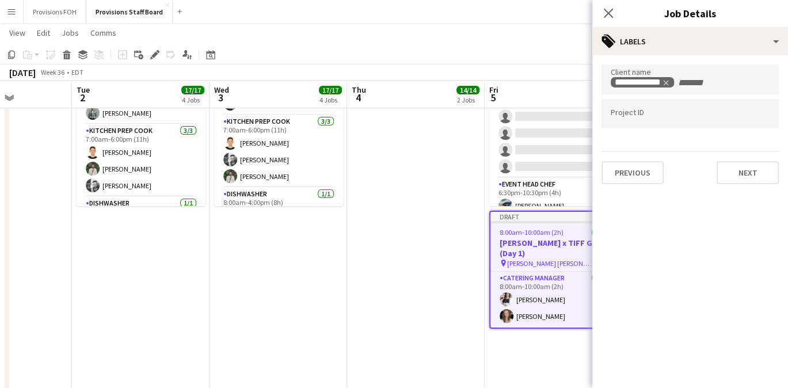
scroll to position [0, 0]
click at [607, 14] on icon at bounding box center [608, 12] width 11 height 11
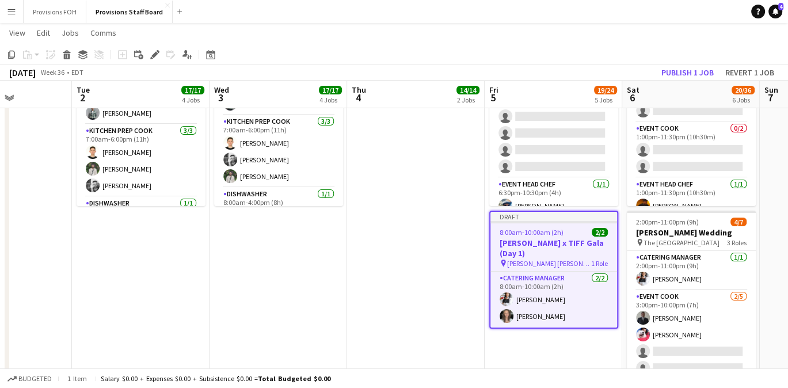
click at [568, 233] on div "8:00am-10:00am (2h) 2/2" at bounding box center [554, 232] width 127 height 9
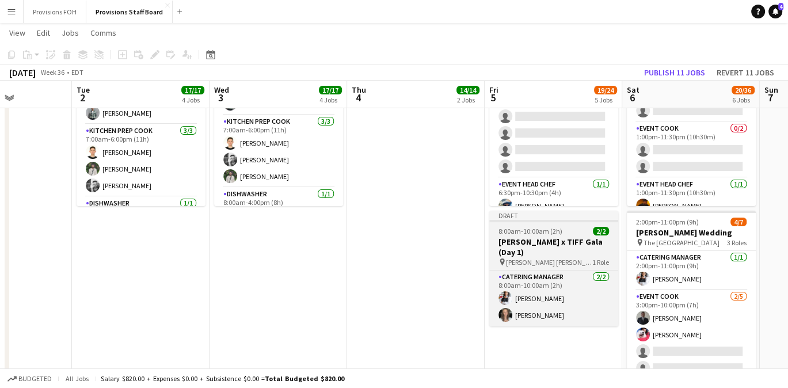
click at [568, 233] on div "8:00am-10:00am (2h) 2/2" at bounding box center [553, 231] width 129 height 9
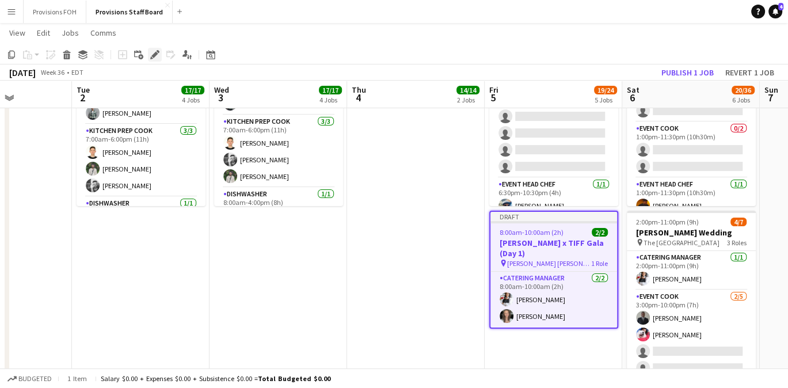
click at [157, 52] on icon "Edit" at bounding box center [154, 54] width 9 height 9
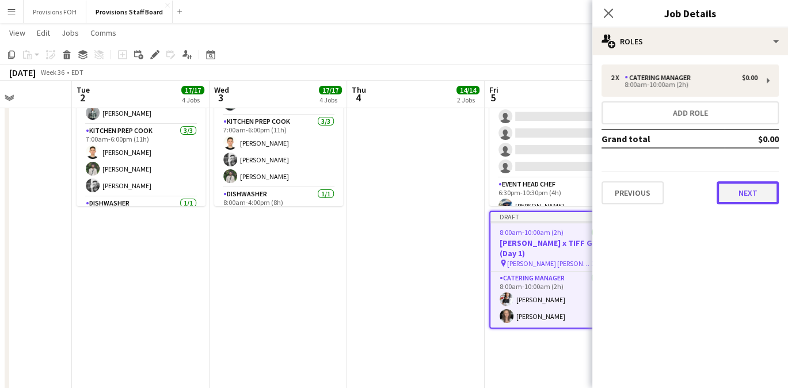
click at [724, 192] on button "Next" at bounding box center [748, 192] width 62 height 23
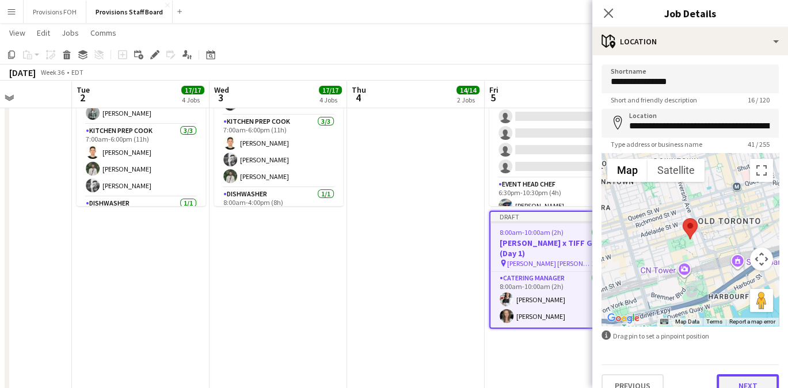
click at [745, 382] on button "Next" at bounding box center [748, 385] width 62 height 23
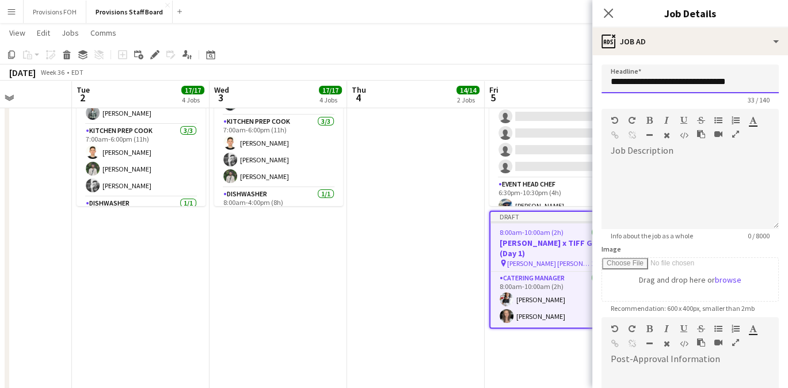
click at [716, 81] on input "**********" at bounding box center [690, 78] width 177 height 29
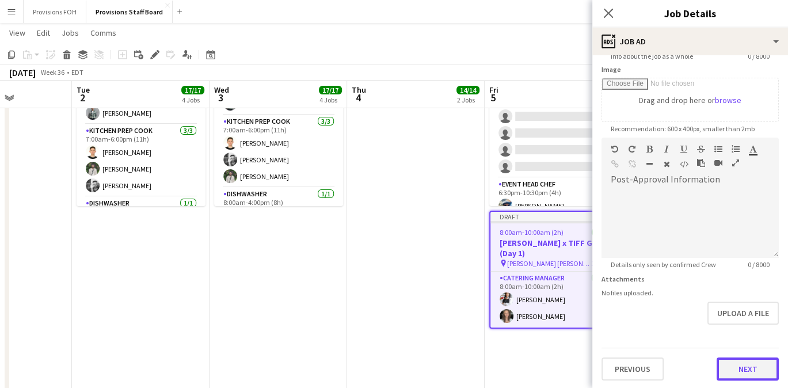
click at [728, 359] on button "Next" at bounding box center [748, 369] width 62 height 23
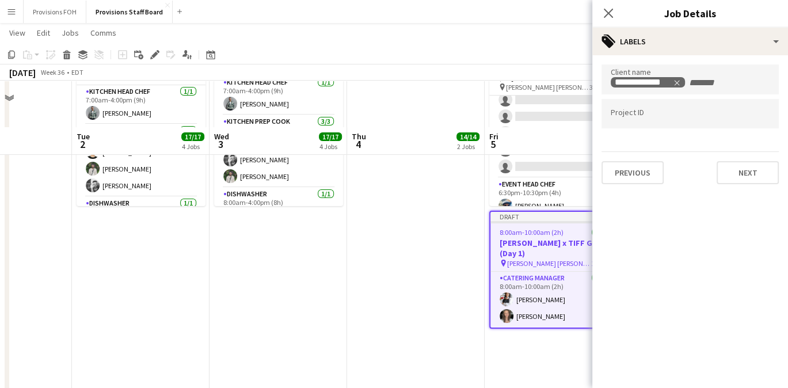
scroll to position [165, 0]
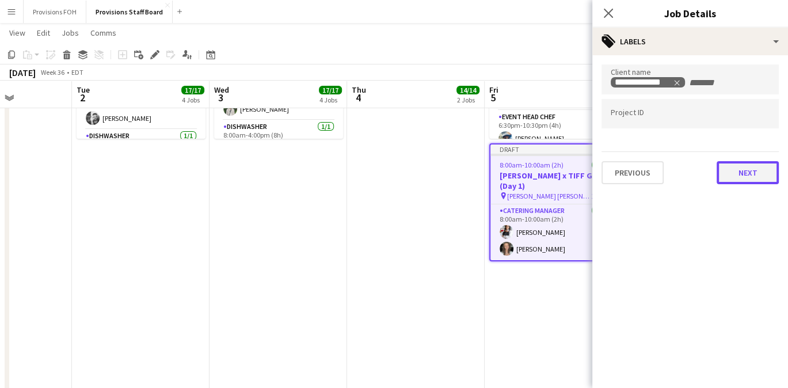
click at [734, 178] on button "Next" at bounding box center [748, 172] width 62 height 23
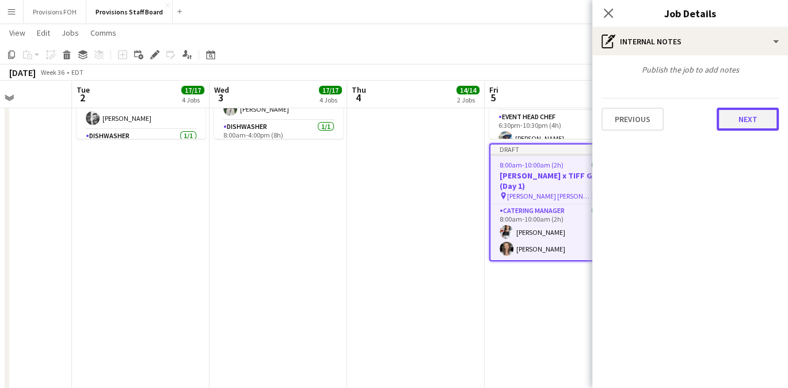
click at [728, 124] on button "Next" at bounding box center [748, 119] width 62 height 23
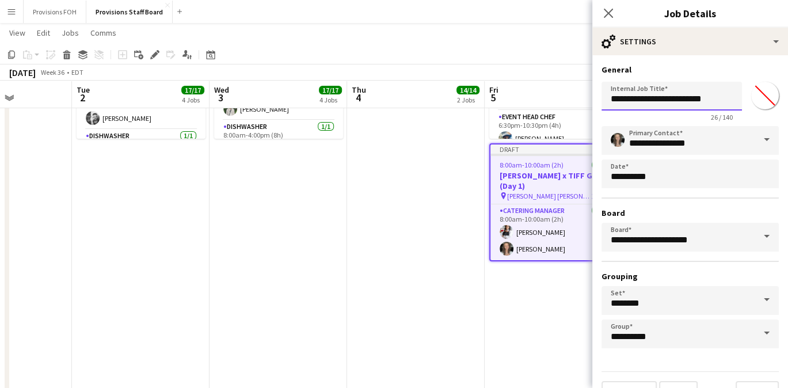
click at [658, 94] on input "**********" at bounding box center [672, 96] width 141 height 29
paste input "*******"
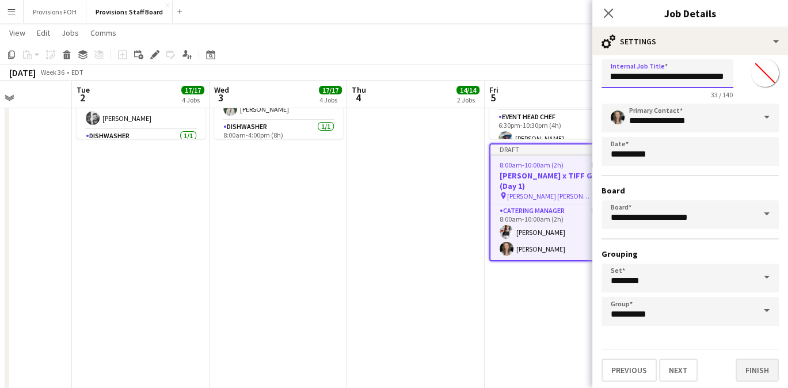
type input "**********"
click at [752, 365] on button "Finish" at bounding box center [757, 370] width 43 height 23
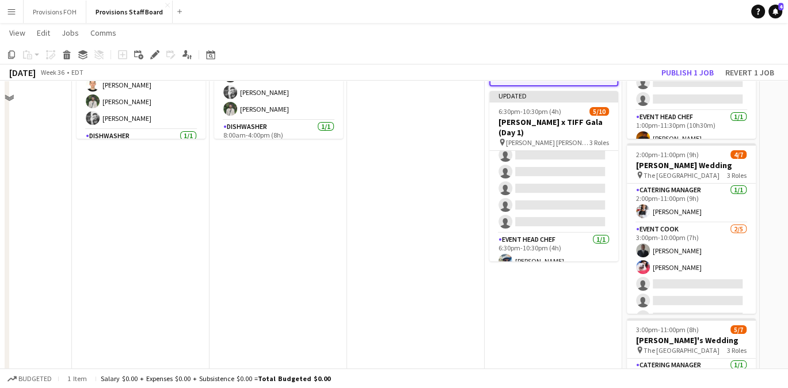
scroll to position [0, 0]
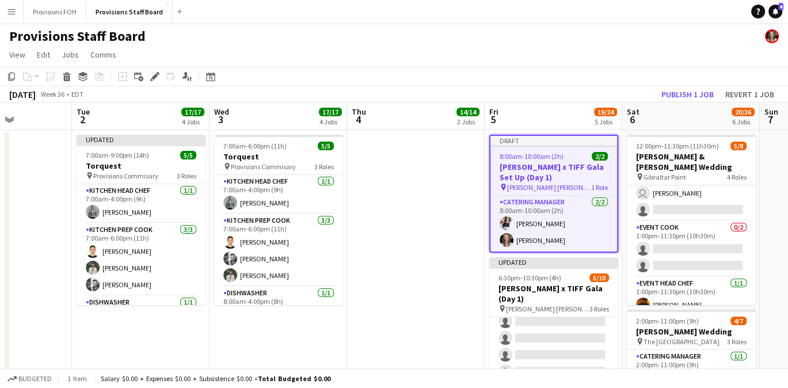
click at [558, 150] on app-job-card "Draft 8:00am-10:00am (2h) 2/2 [PERSON_NAME] x TIFF Gala Set Up (Day 1) pin [PER…" at bounding box center [553, 194] width 129 height 118
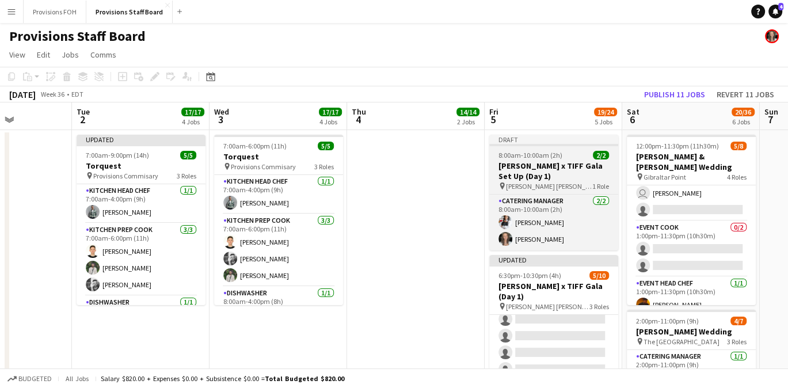
click at [558, 150] on app-job-card "Draft 8:00am-10:00am (2h) 2/2 [PERSON_NAME] x TIFF Gala Set Up (Day 1) pin [PER…" at bounding box center [553, 193] width 129 height 116
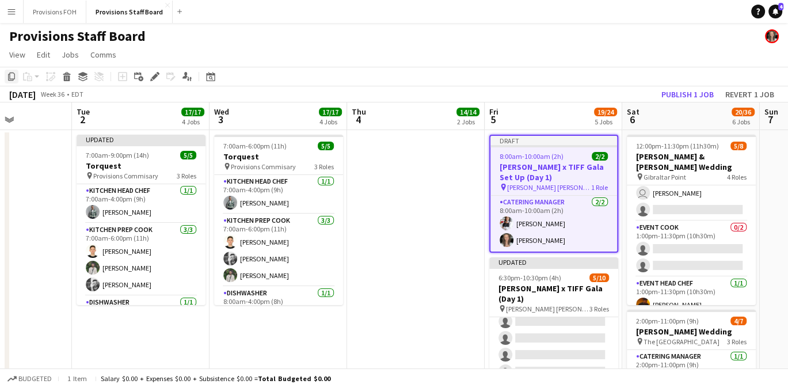
click at [9, 77] on icon "Copy" at bounding box center [11, 76] width 9 height 9
click at [682, 124] on app-board-header-date "Sat 6 20/36 6 Jobs" at bounding box center [691, 116] width 138 height 28
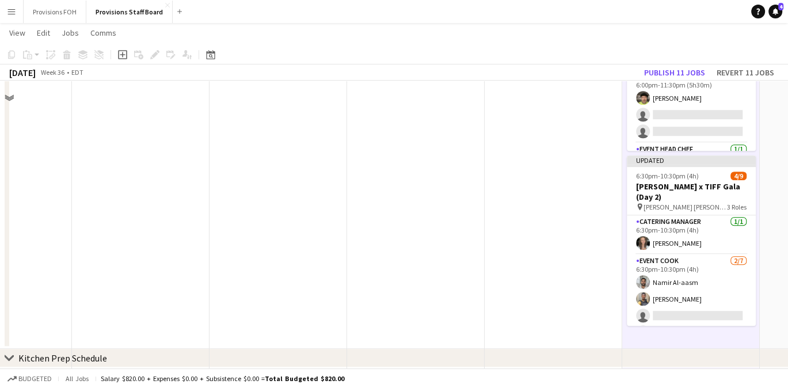
scroll to position [679, 0]
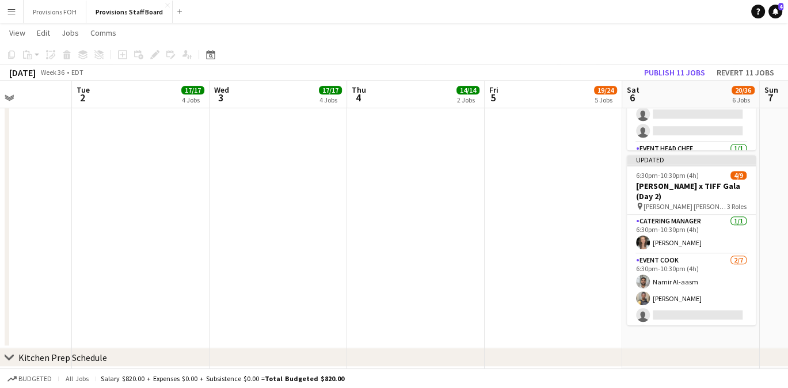
click at [695, 348] on div "chevron-right Kitchen Prep Schedule" at bounding box center [394, 357] width 788 height 18
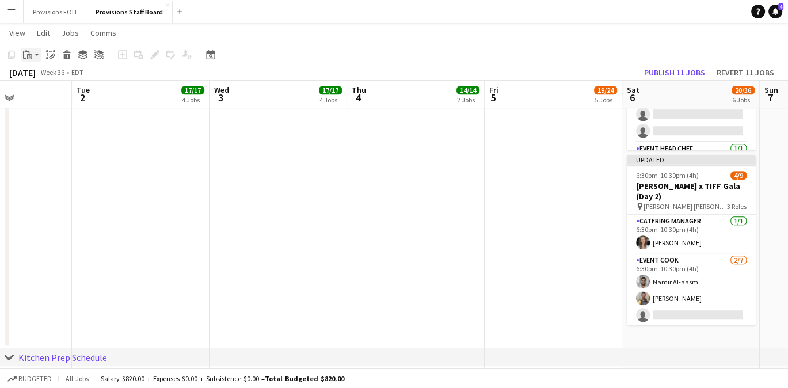
click at [35, 54] on app-action-btn "Paste" at bounding box center [31, 55] width 21 height 14
click at [46, 98] on link "Paste with crew Ctrl+Shift+V" at bounding box center [85, 96] width 108 height 10
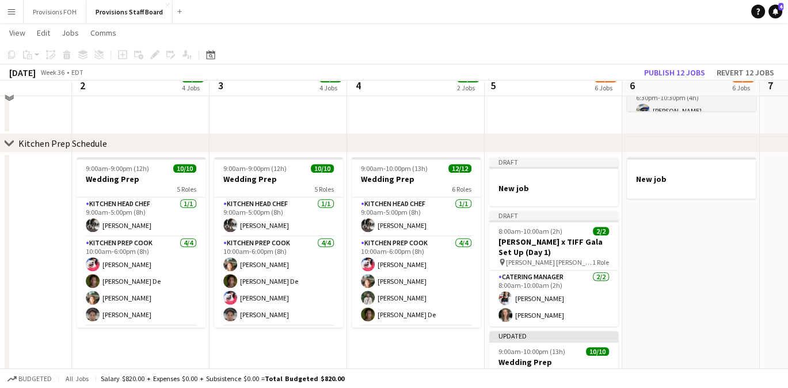
scroll to position [881, 0]
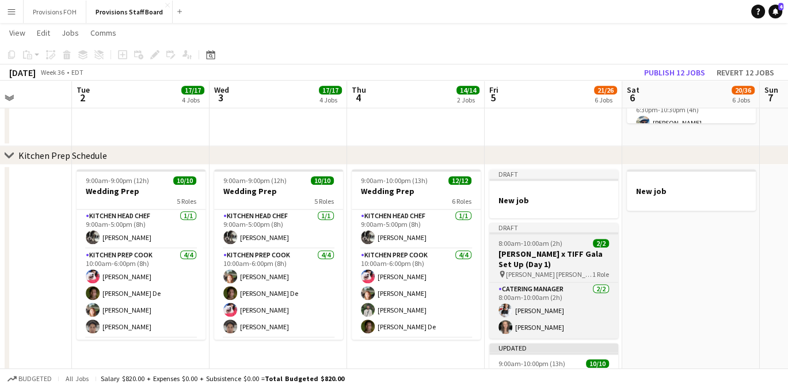
click at [540, 234] on app-job-card "Draft 8:00am-10:00am (2h) 2/2 [PERSON_NAME] x TIFF Gala Set Up (Day 1) pin [PER…" at bounding box center [553, 281] width 129 height 116
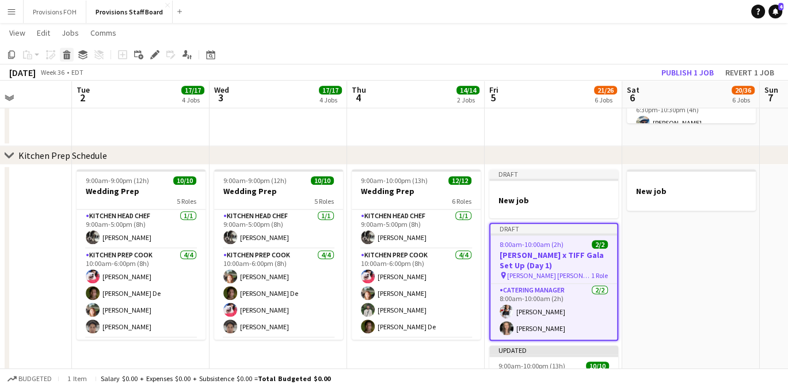
click at [69, 55] on icon at bounding box center [67, 57] width 6 height 6
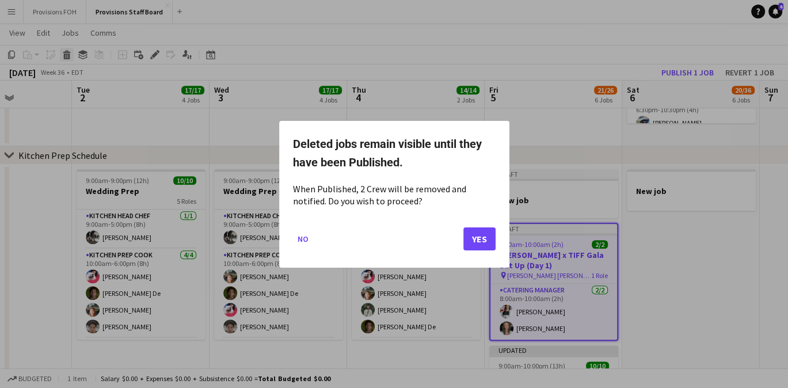
scroll to position [0, 0]
click at [474, 238] on button "Yes" at bounding box center [480, 238] width 32 height 23
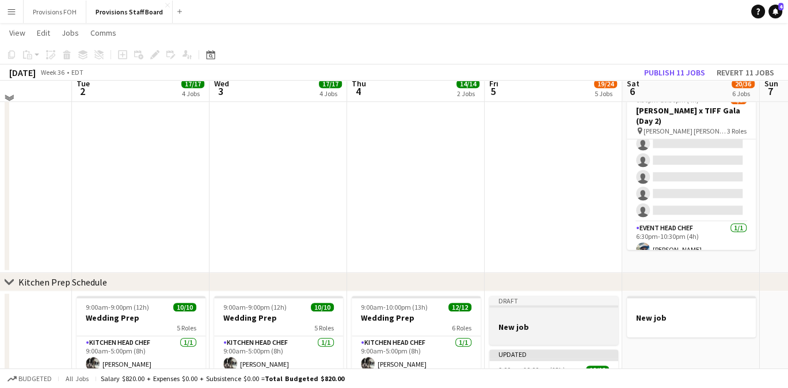
scroll to position [747, 0]
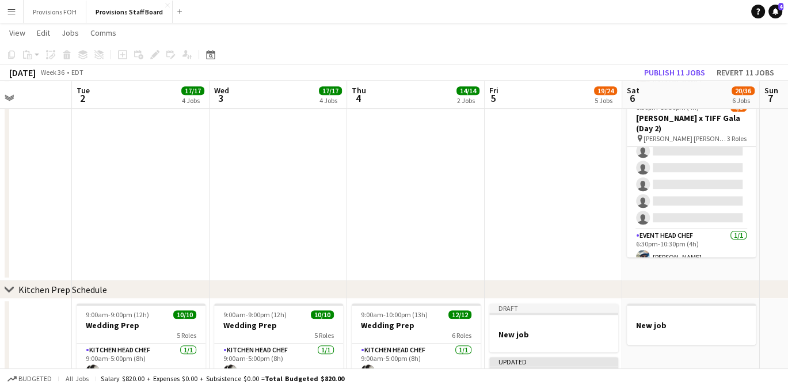
click at [36, 54] on app-action-btn "Paste" at bounding box center [31, 55] width 21 height 14
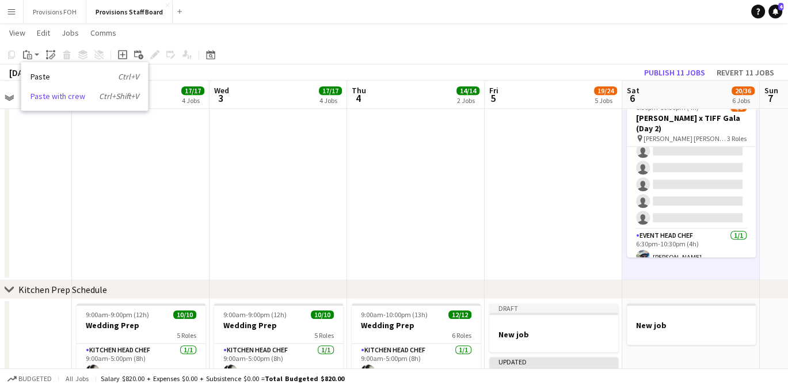
click at [36, 95] on link "Paste with crew Ctrl+Shift+V" at bounding box center [85, 96] width 108 height 10
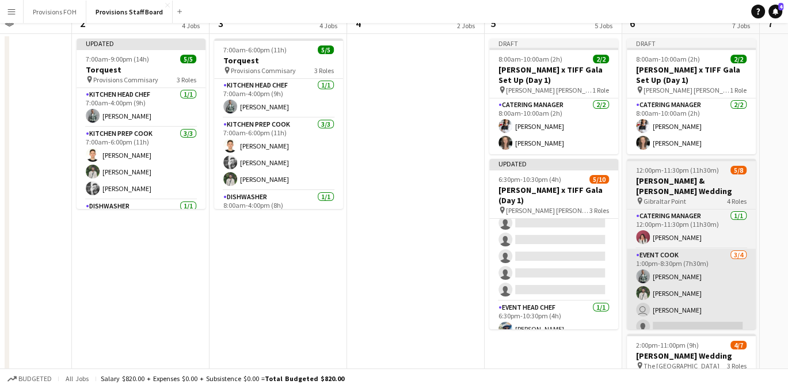
scroll to position [0, 0]
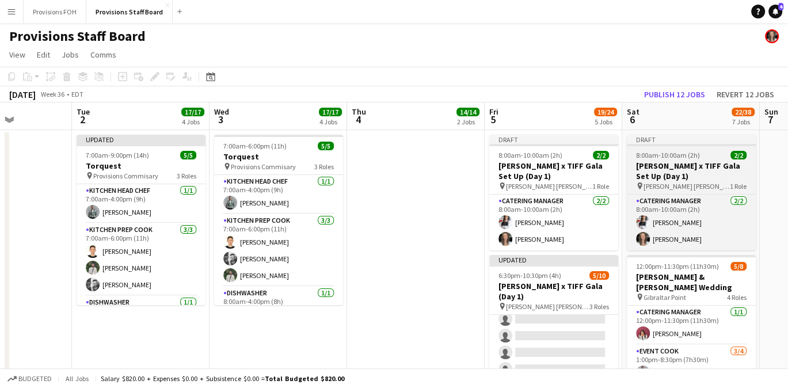
click at [691, 174] on h3 "[PERSON_NAME] x TIFF Gala Set Up (Day 1)" at bounding box center [691, 171] width 129 height 21
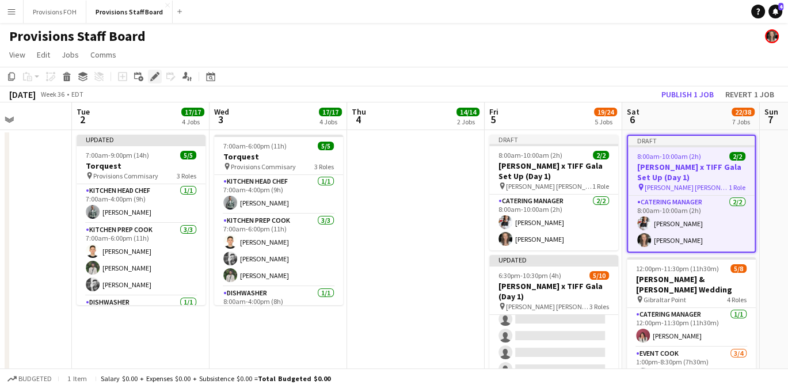
click at [153, 76] on icon at bounding box center [154, 77] width 6 height 6
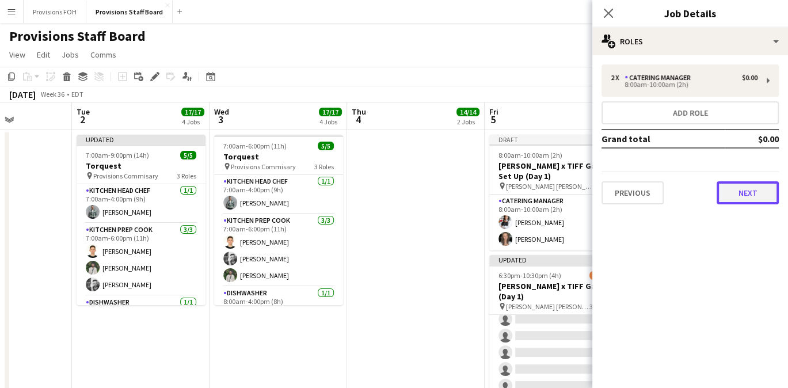
click at [744, 187] on button "Next" at bounding box center [748, 192] width 62 height 23
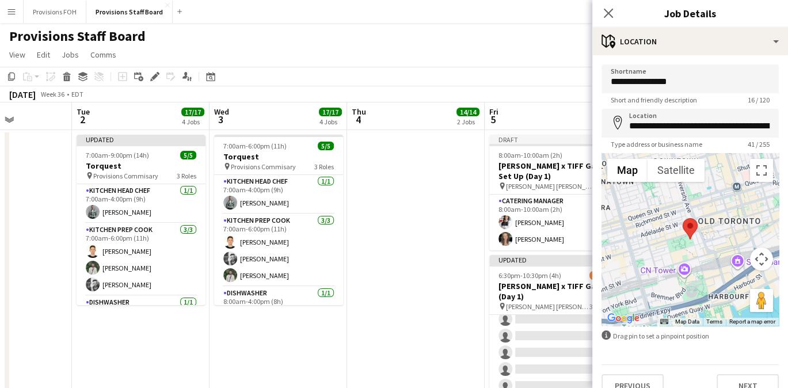
scroll to position [17, 0]
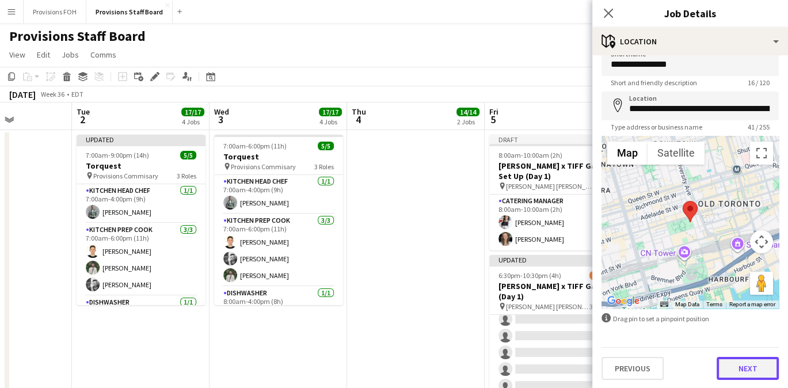
click at [735, 366] on button "Next" at bounding box center [748, 368] width 62 height 23
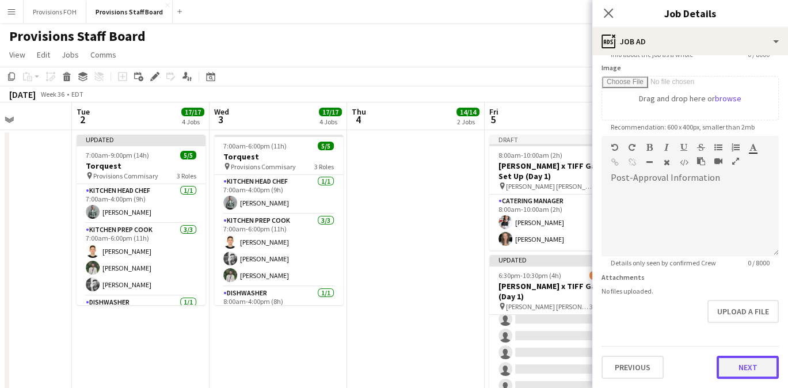
scroll to position [180, 0]
click at [736, 322] on form "**********" at bounding box center [691, 133] width 196 height 496
click at [738, 378] on button "Next" at bounding box center [748, 369] width 62 height 23
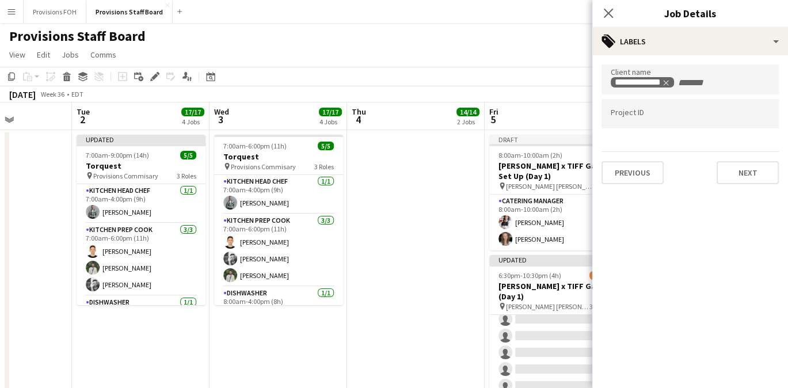
scroll to position [0, 0]
click at [736, 174] on button "Next" at bounding box center [748, 172] width 62 height 23
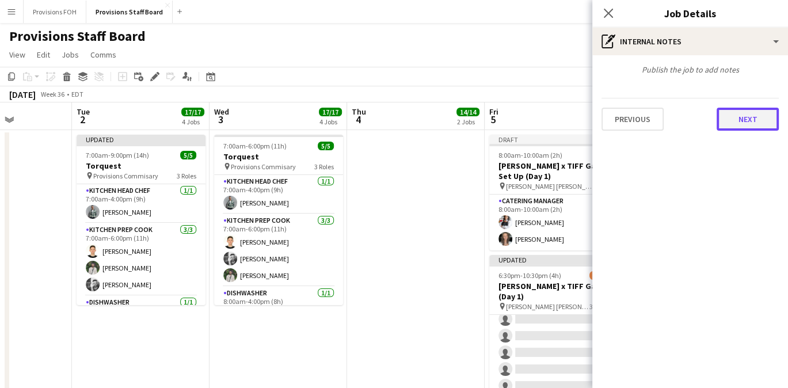
click at [723, 111] on button "Next" at bounding box center [748, 119] width 62 height 23
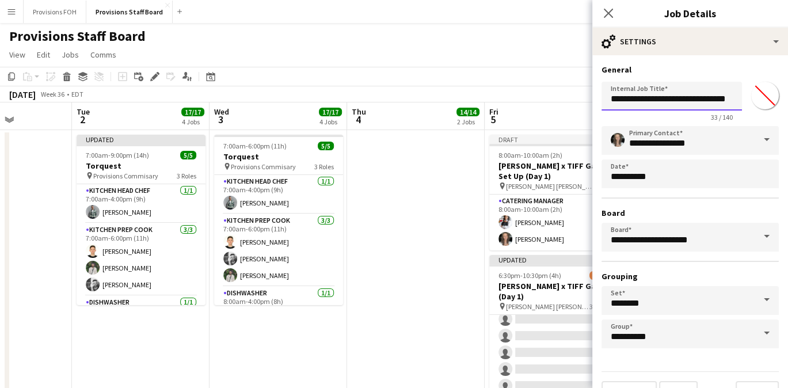
click at [706, 103] on input "**********" at bounding box center [672, 96] width 141 height 29
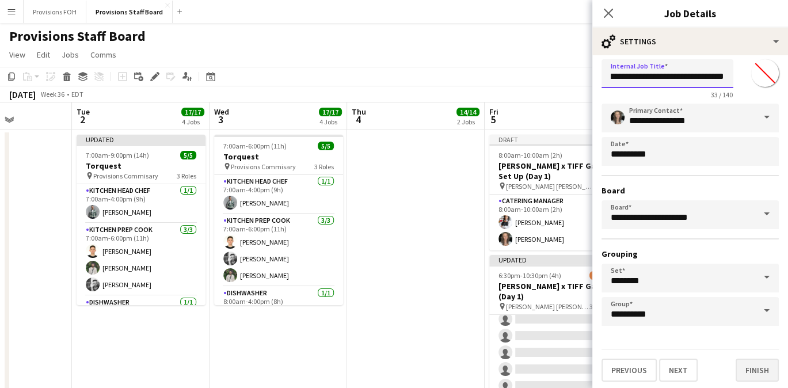
type input "**********"
click at [739, 364] on button "Finish" at bounding box center [757, 370] width 43 height 23
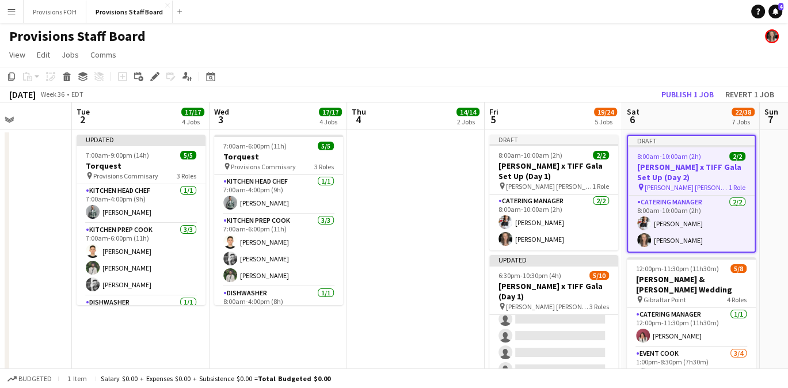
click at [613, 34] on div "Provisions Staff Board" at bounding box center [394, 34] width 788 height 22
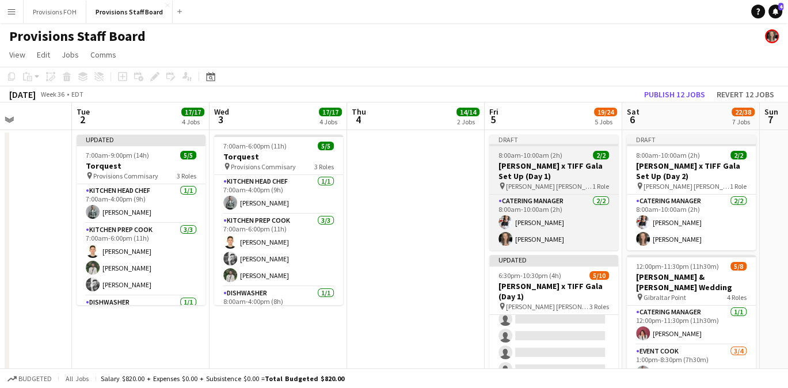
click at [536, 140] on div "Draft" at bounding box center [553, 139] width 129 height 9
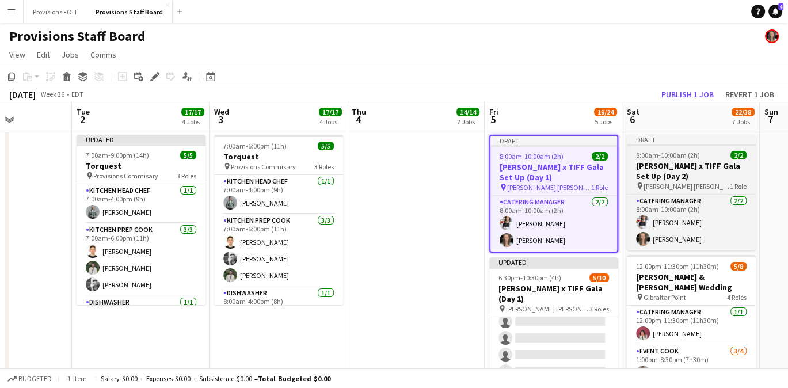
click at [678, 153] on span "8:00am-10:00am (2h)" at bounding box center [668, 155] width 64 height 9
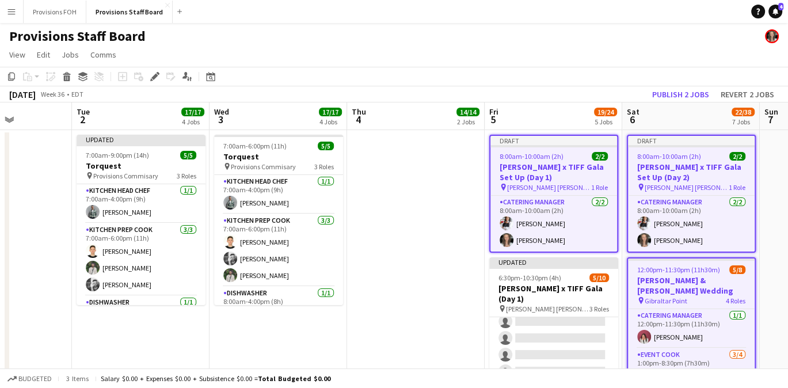
click at [679, 257] on app-job-card "12:00pm-11:30pm (11h30m) 5/8 [PERSON_NAME] & [PERSON_NAME] Wedding pin Gibralta…" at bounding box center [691, 342] width 129 height 170
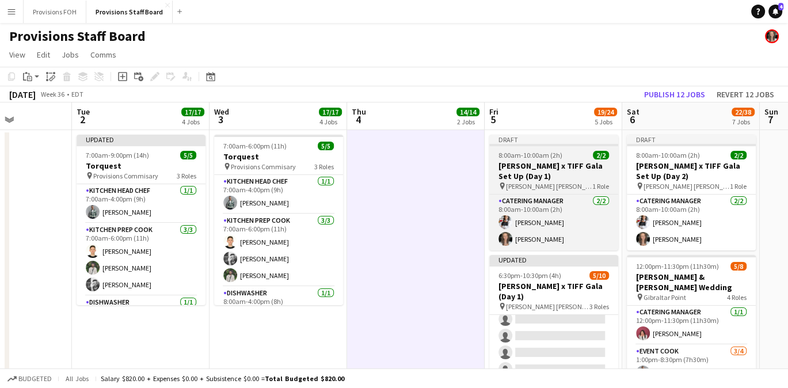
click at [567, 145] on div at bounding box center [553, 145] width 129 height 2
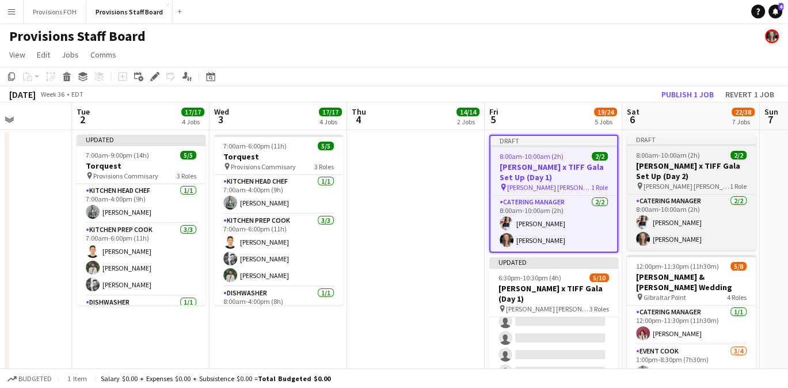
click at [661, 149] on app-job-card "Draft 8:00am-10:00am (2h) 2/2 [PERSON_NAME] x TIFF Gala Set Up (Day 2) pin [PER…" at bounding box center [691, 193] width 129 height 116
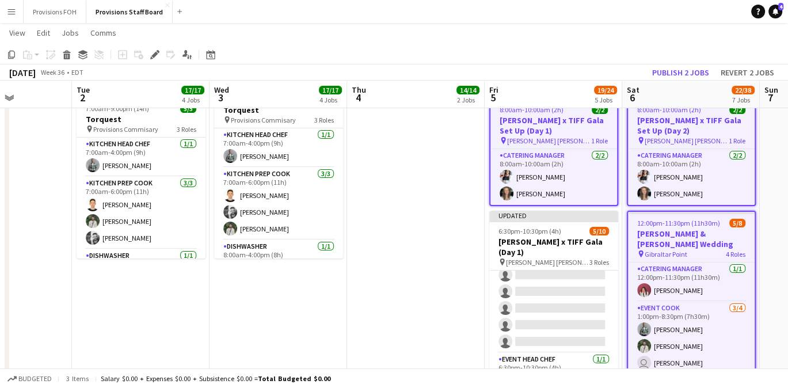
scroll to position [44, 0]
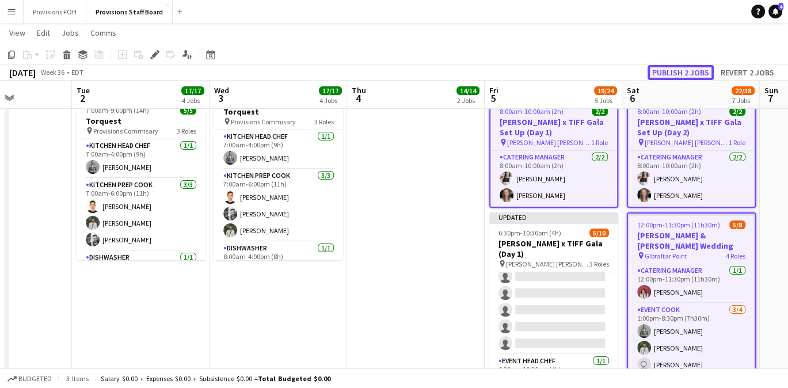
click at [686, 71] on button "Publish 2 jobs" at bounding box center [681, 72] width 66 height 15
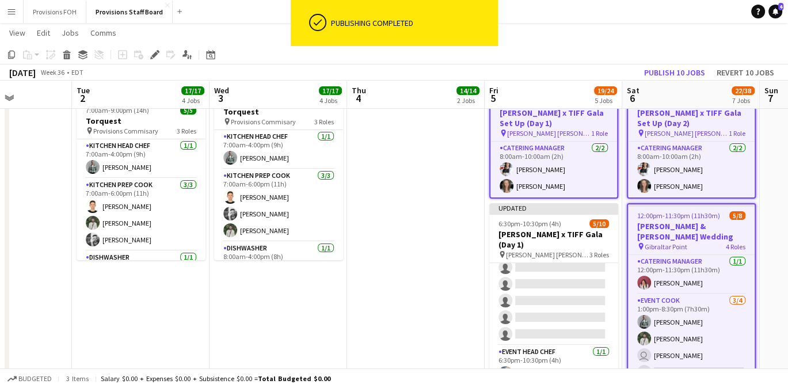
click at [572, 28] on app-page-menu "View Day view expanded Day view collapsed Month view Date picker Jump to [DATE]…" at bounding box center [394, 34] width 788 height 22
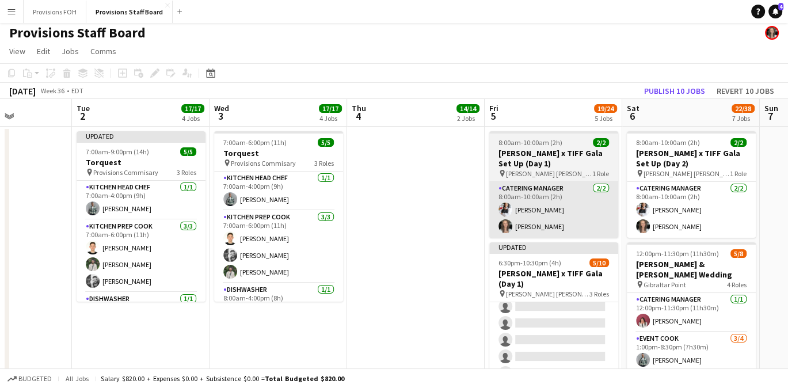
scroll to position [4, 0]
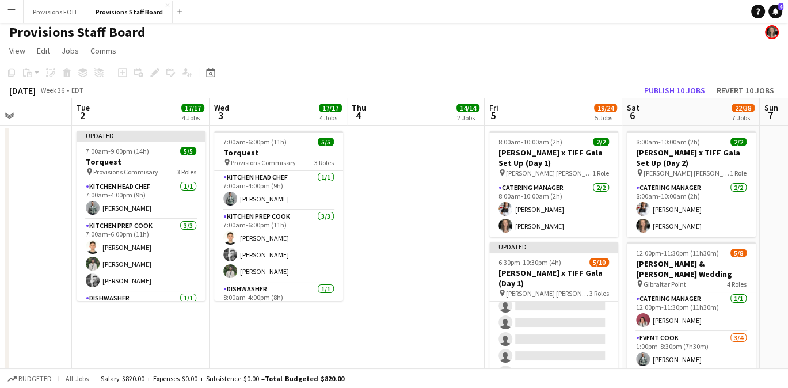
click at [532, 57] on app-page-menu "View Day view expanded Day view collapsed Month view Date picker Jump to [DATE]…" at bounding box center [394, 52] width 788 height 22
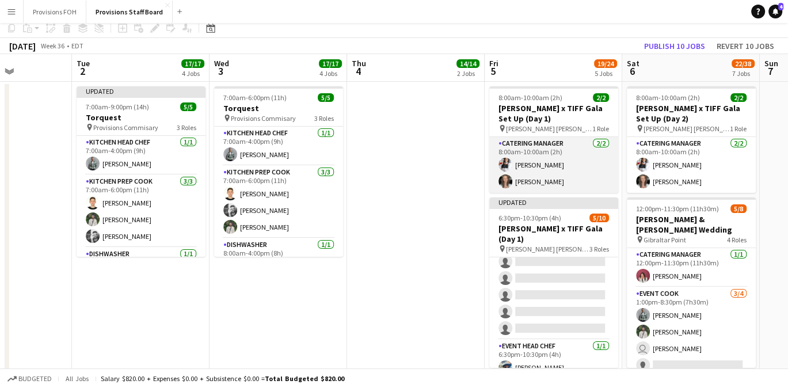
scroll to position [0, 0]
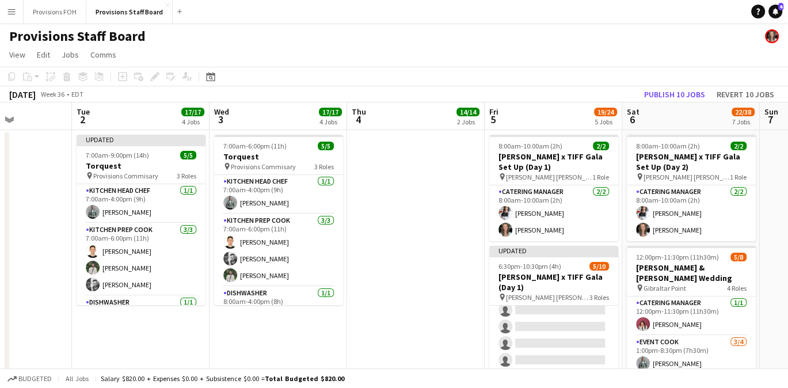
click at [523, 40] on div "Provisions Staff Board" at bounding box center [394, 34] width 788 height 22
click at [499, 26] on div "Provisions Staff Board" at bounding box center [394, 34] width 788 height 22
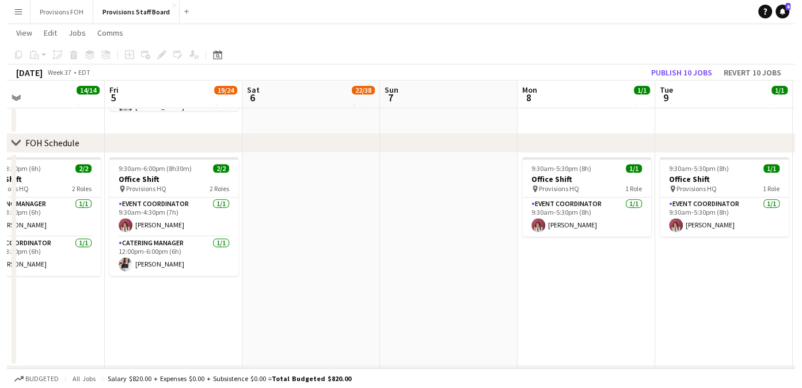
scroll to position [0, 317]
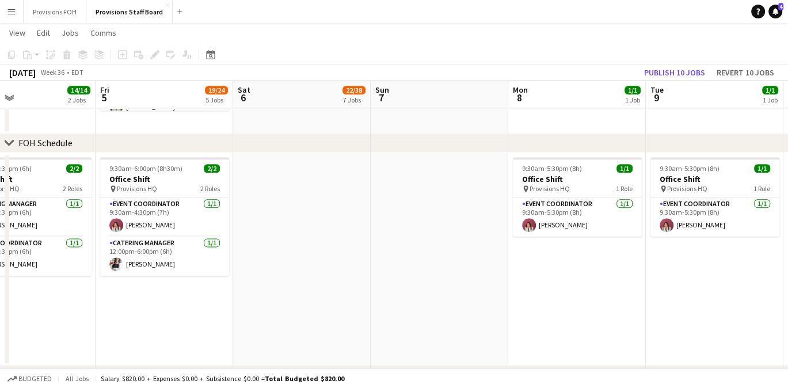
click at [401, 52] on app-toolbar "Copy Paste Paste Ctrl+V Paste with crew Ctrl+Shift+V Paste linked Job [GEOGRAPH…" at bounding box center [394, 55] width 788 height 20
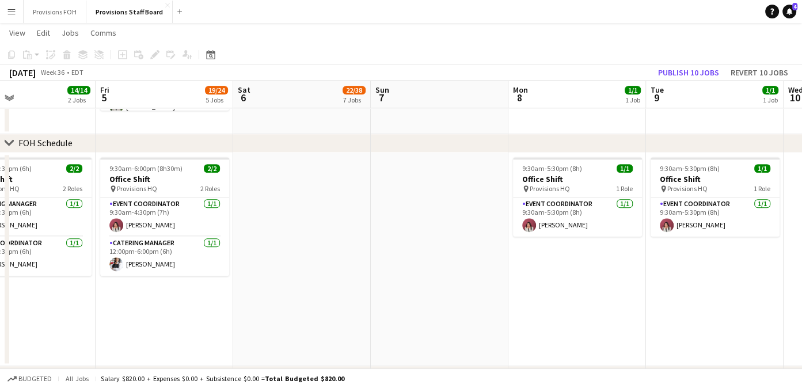
click at [9, 7] on app-icon "Menu" at bounding box center [11, 11] width 9 height 9
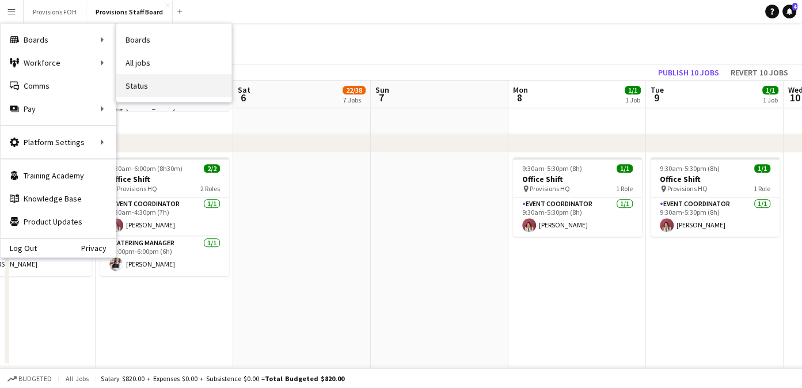
click at [138, 87] on link "Status" at bounding box center [173, 85] width 115 height 23
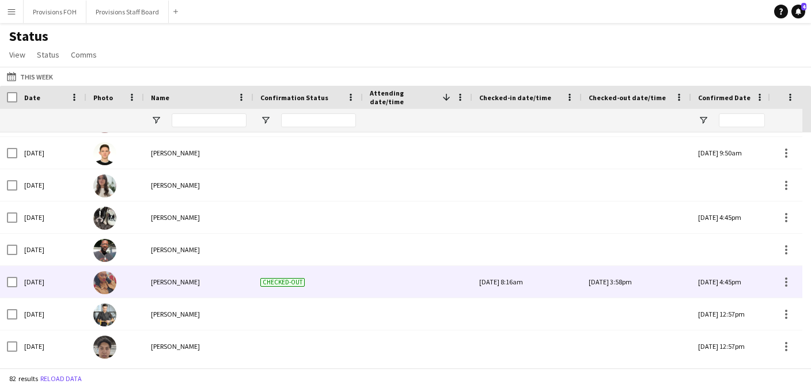
scroll to position [1098, 0]
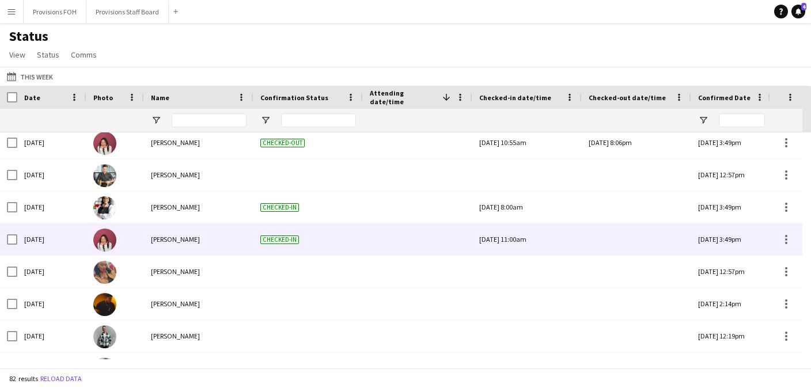
click at [527, 244] on div "[DATE] 11:00am" at bounding box center [527, 239] width 96 height 32
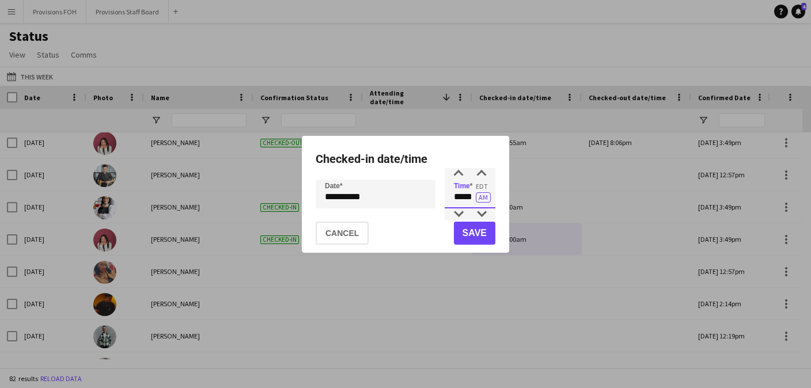
click at [467, 195] on input "*****" at bounding box center [470, 194] width 51 height 29
type input "*****"
click at [473, 228] on button "Save" at bounding box center [474, 233] width 41 height 23
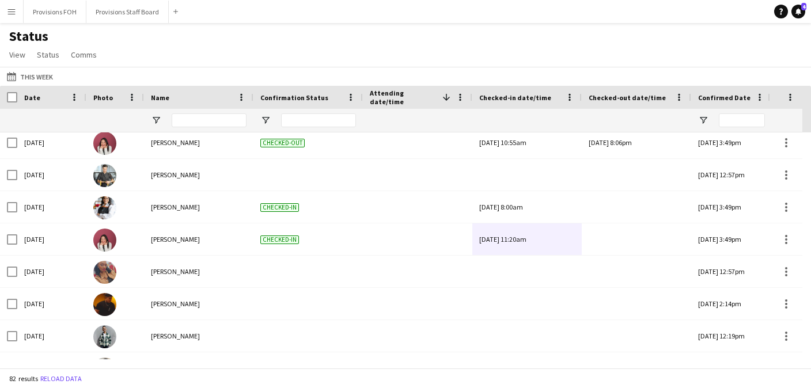
click at [383, 51] on div "Status View Views Default view New view Update view Delete view Edit name Custo…" at bounding box center [405, 47] width 811 height 39
click at [13, 13] on app-icon "Menu" at bounding box center [11, 11] width 9 height 9
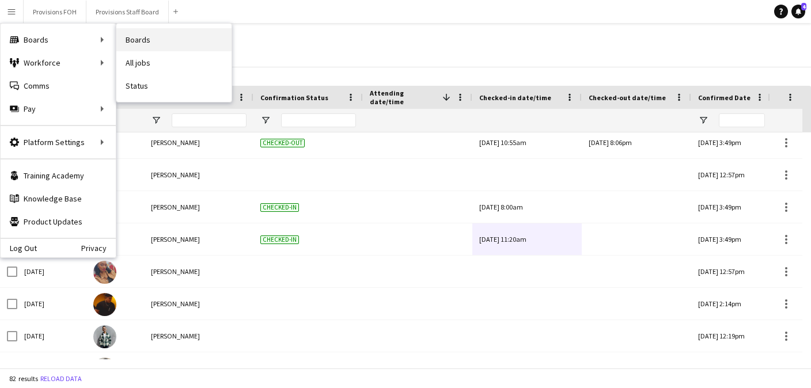
click at [138, 43] on link "Boards" at bounding box center [173, 39] width 115 height 23
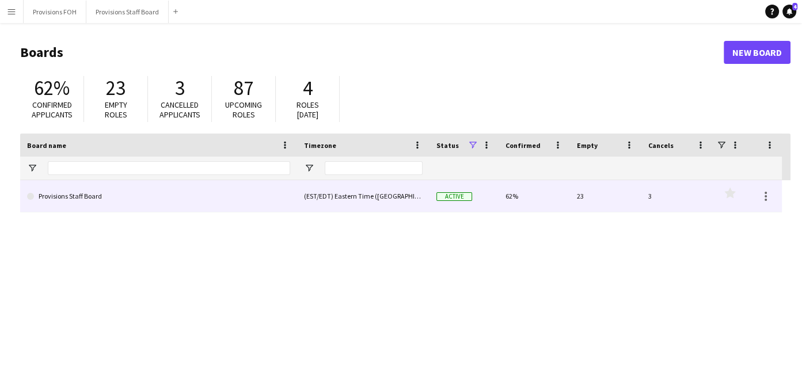
click at [150, 196] on link "Provisions Staff Board" at bounding box center [158, 196] width 263 height 32
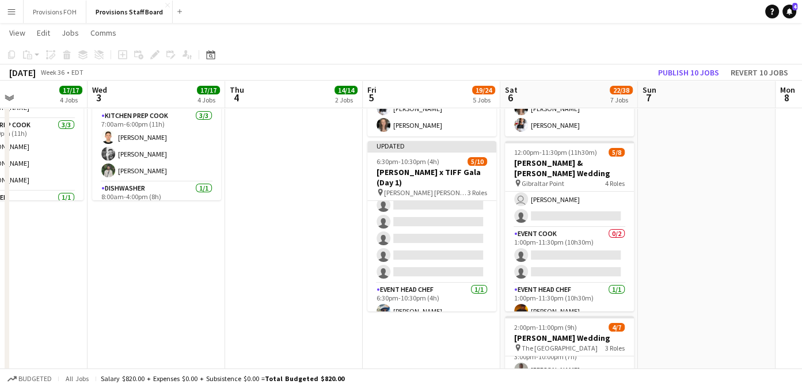
scroll to position [104, 0]
